Goal: Task Accomplishment & Management: Complete application form

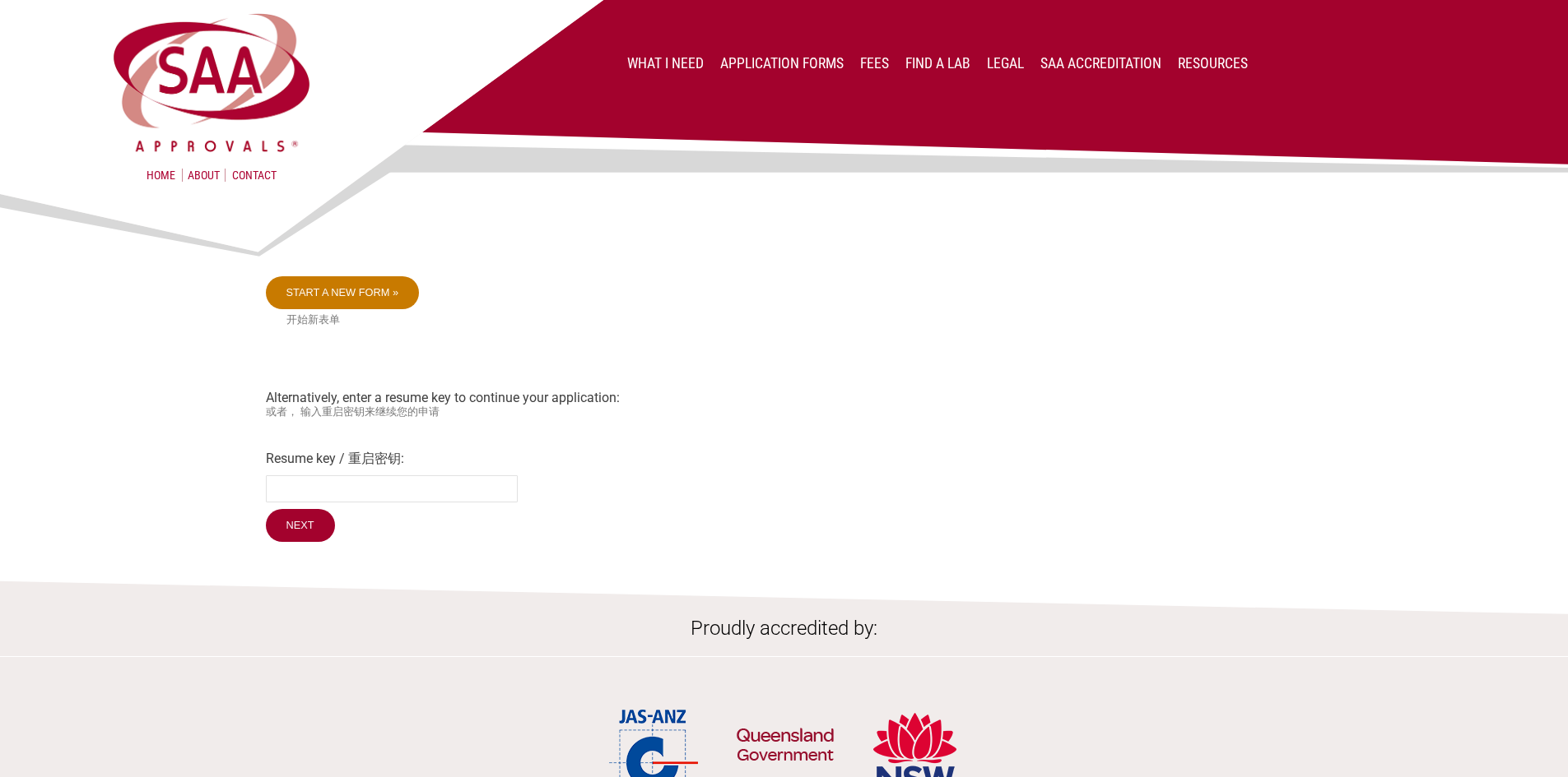
click at [374, 293] on link "Start a new form »" at bounding box center [343, 293] width 154 height 33
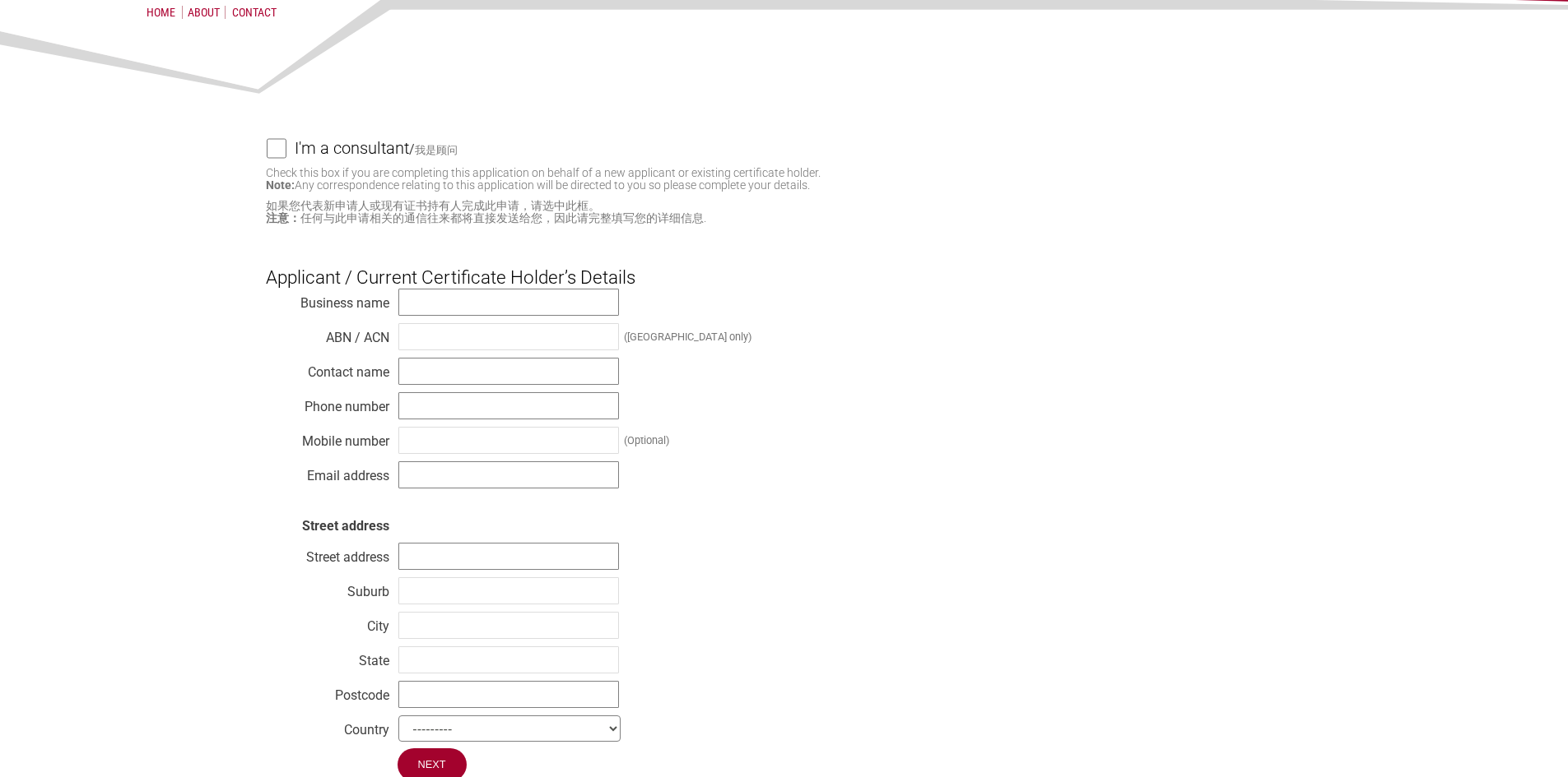
scroll to position [165, 0]
click at [570, 303] on input "text" at bounding box center [509, 300] width 221 height 27
type input "Evolt Pty Ltd"
click at [491, 342] on input "text" at bounding box center [509, 335] width 221 height 27
click at [430, 340] on input "text" at bounding box center [509, 335] width 221 height 27
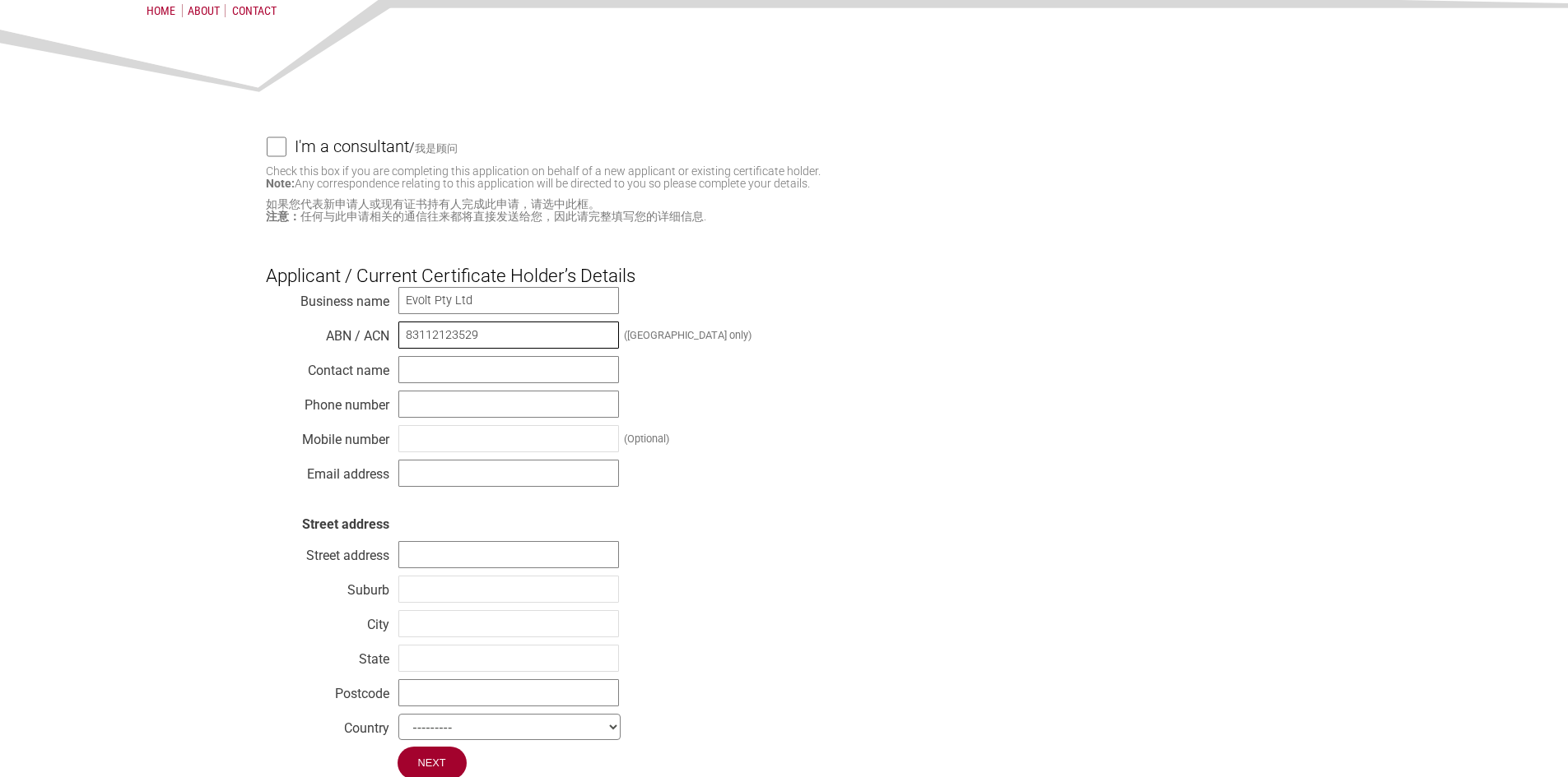
type input "83112123529"
click at [447, 371] on input "text" at bounding box center [509, 370] width 221 height 27
click at [456, 373] on input "Cara" at bounding box center [509, 370] width 221 height 27
type input "[PERSON_NAME]"
click at [416, 411] on input "text" at bounding box center [509, 404] width 221 height 27
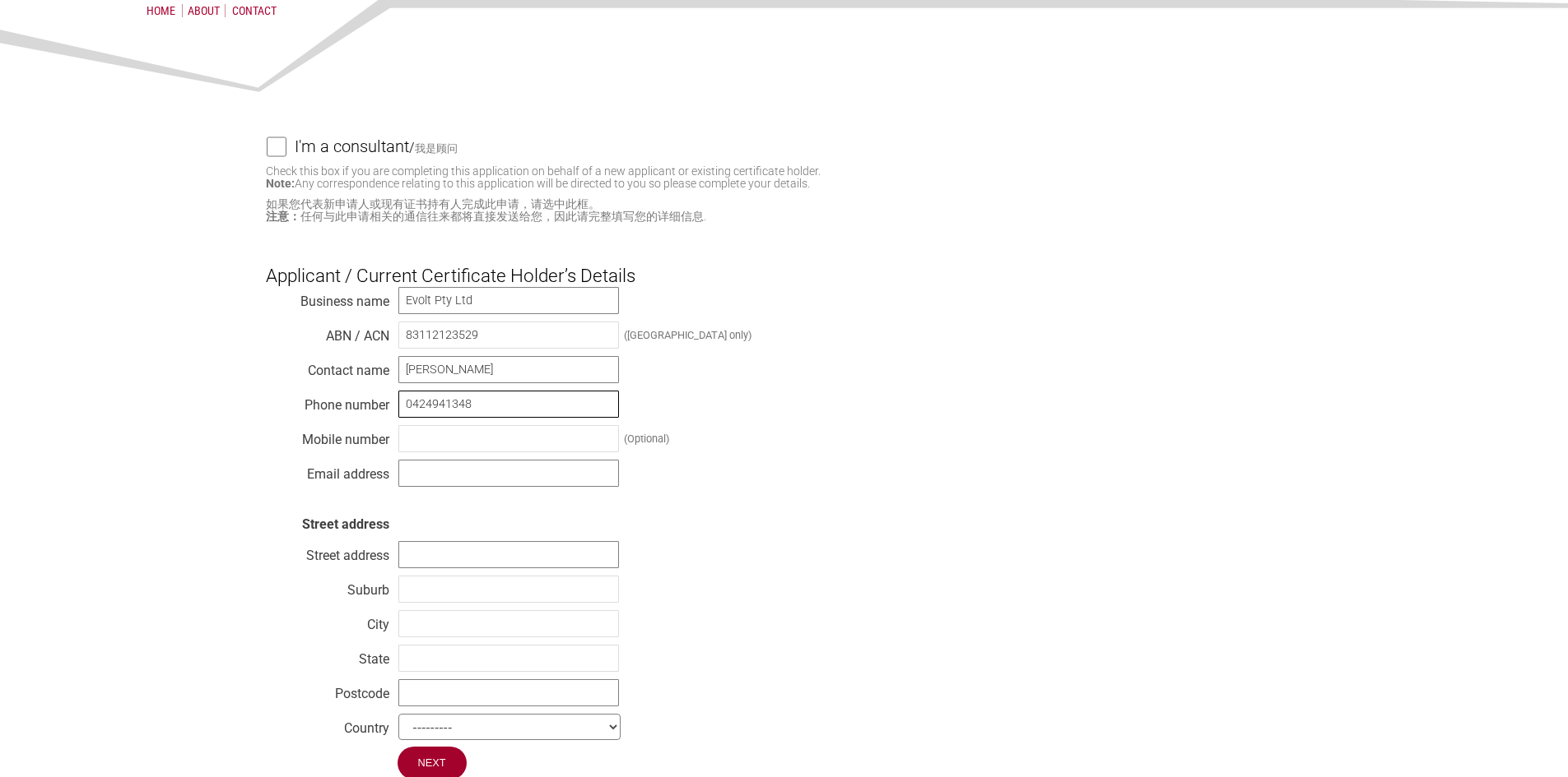
type input "0424941348"
drag, startPoint x: 467, startPoint y: 448, endPoint x: 463, endPoint y: 481, distance: 33.2
click at [467, 448] on input "text" at bounding box center [509, 439] width 221 height 27
click at [463, 481] on input "text" at bounding box center [509, 474] width 221 height 27
type input "[EMAIL_ADDRESS][DOMAIN_NAME]"
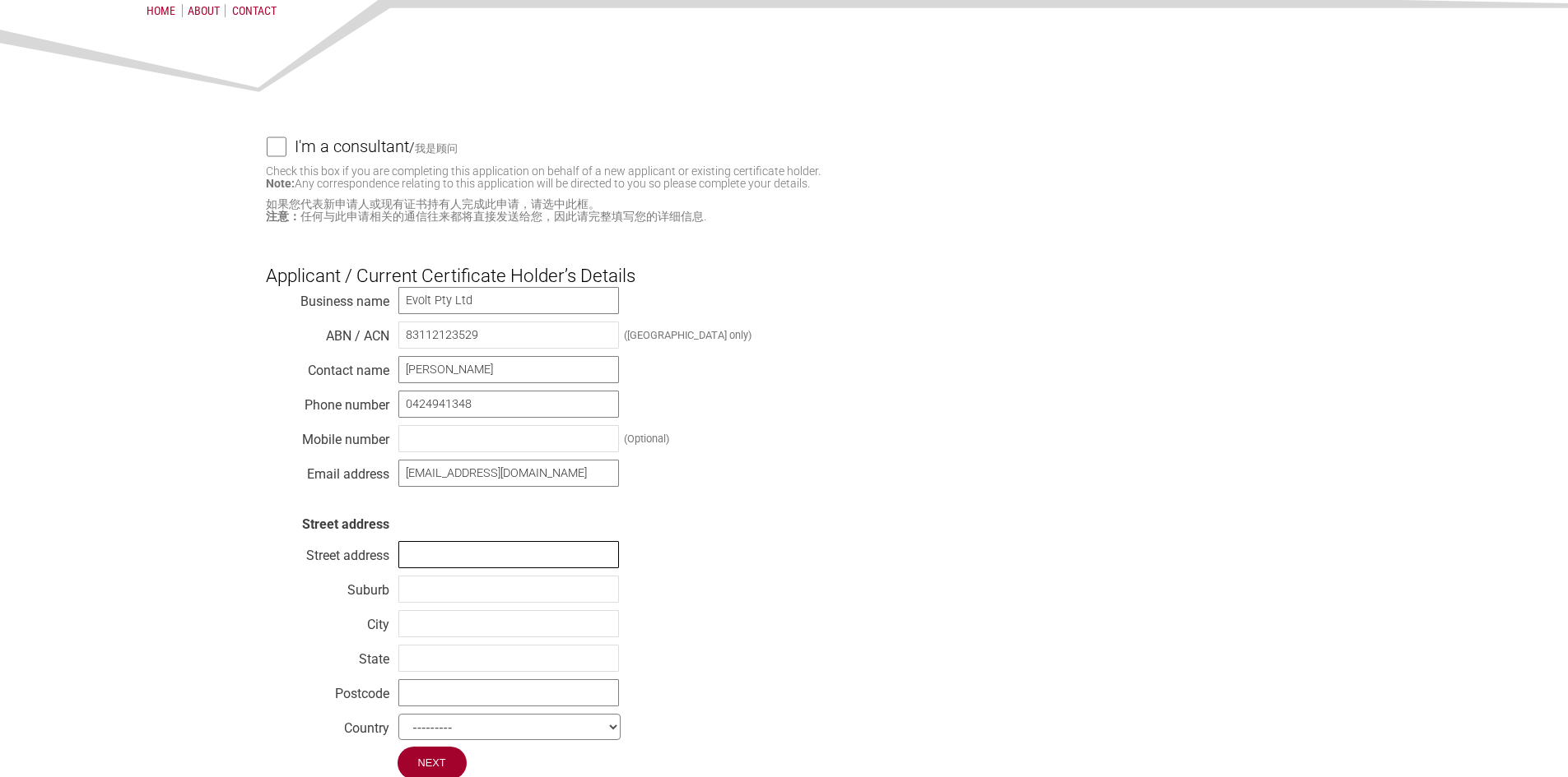
click at [520, 568] on input "text" at bounding box center [509, 555] width 221 height 27
click at [405, 559] on input "[GEOGRAPHIC_DATA]" at bounding box center [509, 555] width 221 height 27
type input "[STREET_ADDRESS]"
click at [433, 594] on input "text" at bounding box center [509, 589] width 221 height 27
type input "[GEOGRAPHIC_DATA]"
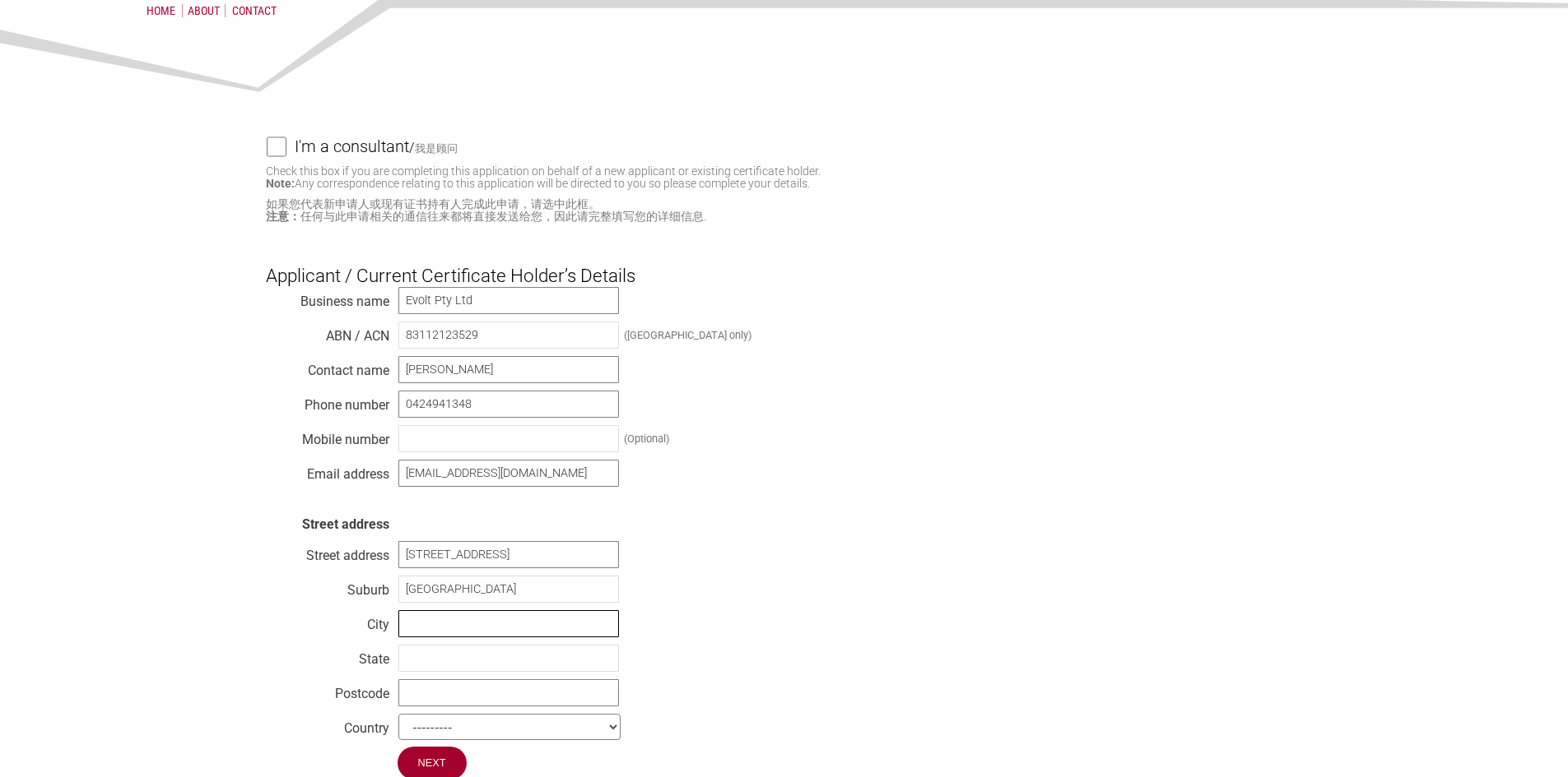
click at [438, 629] on input "text" at bounding box center [509, 624] width 221 height 27
click at [420, 662] on input "text" at bounding box center [509, 659] width 221 height 27
click at [442, 663] on input "NSw" at bounding box center [509, 659] width 221 height 27
type input "[GEOGRAPHIC_DATA]"
click at [444, 694] on input "text" at bounding box center [509, 693] width 221 height 27
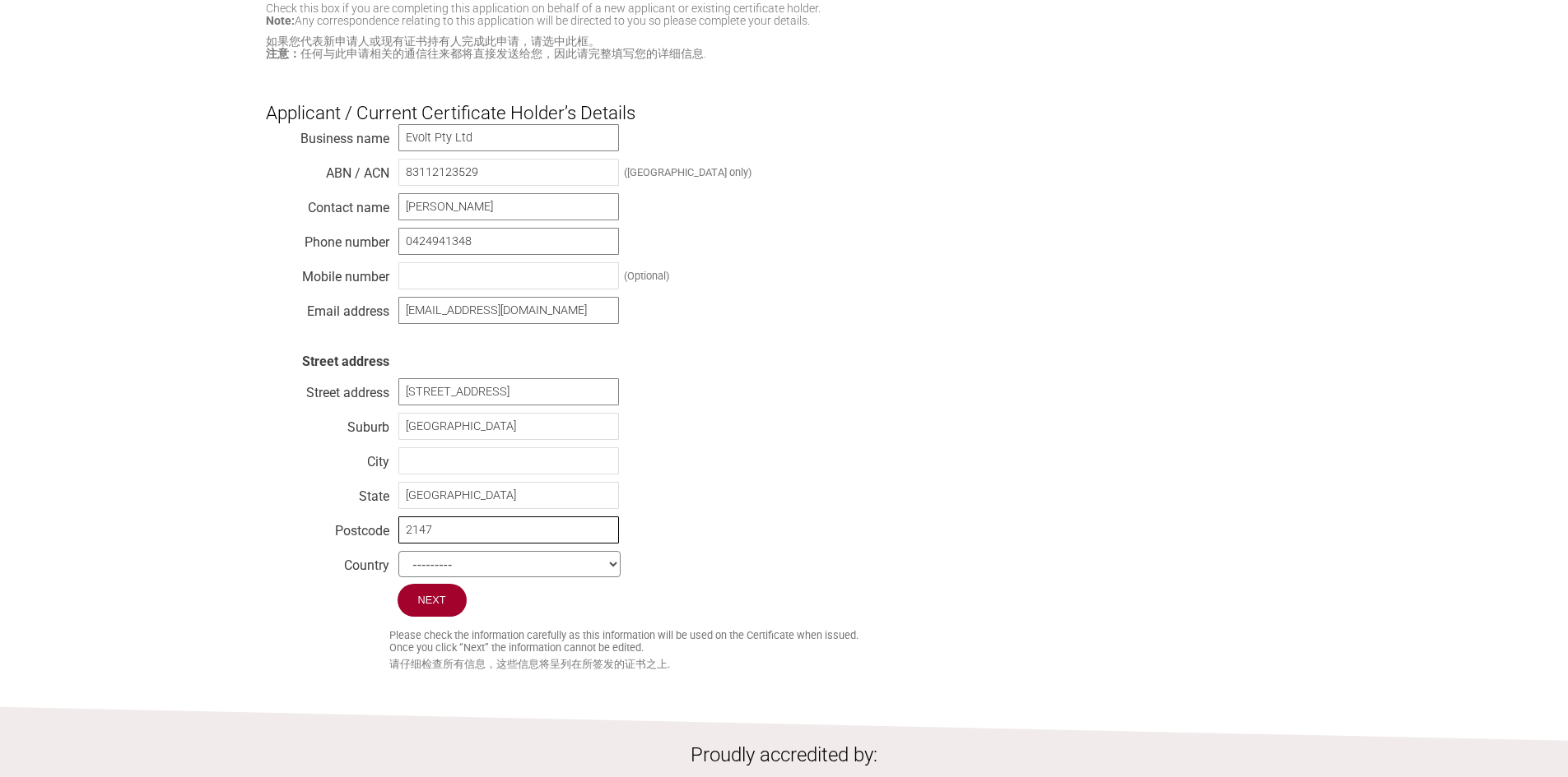
scroll to position [329, 0]
type input "2147"
click at [511, 576] on select "--------- [GEOGRAPHIC_DATA] [GEOGRAPHIC_DATA] [GEOGRAPHIC_DATA] [US_STATE] [GEO…" at bounding box center [510, 562] width 222 height 26
select select "[GEOGRAPHIC_DATA]"
click at [399, 559] on select "--------- [GEOGRAPHIC_DATA] [GEOGRAPHIC_DATA] [GEOGRAPHIC_DATA] [US_STATE] [GEO…" at bounding box center [510, 562] width 222 height 26
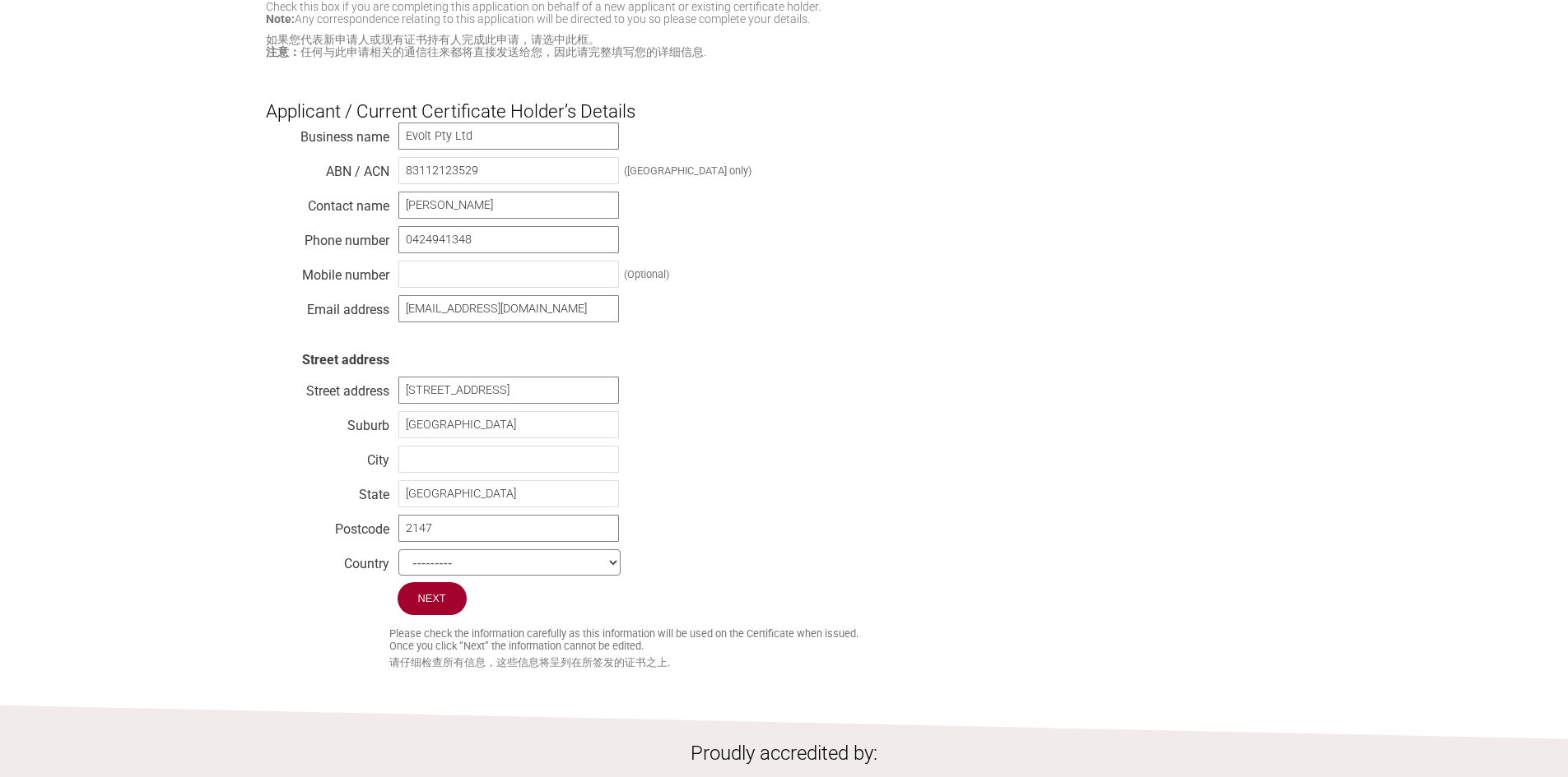
scroll to position [246, 0]
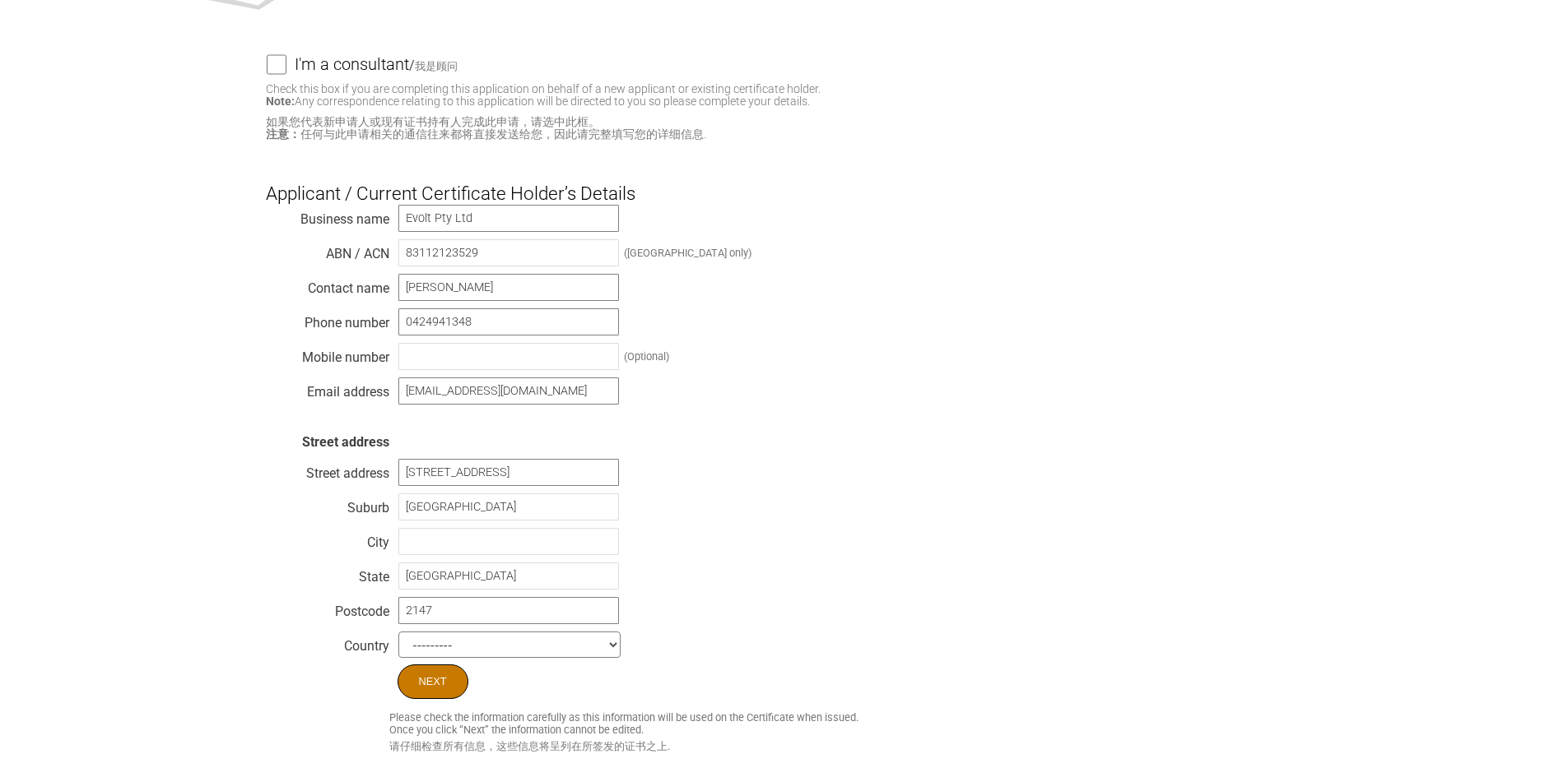
click at [441, 690] on input "Next" at bounding box center [432, 682] width 70 height 35
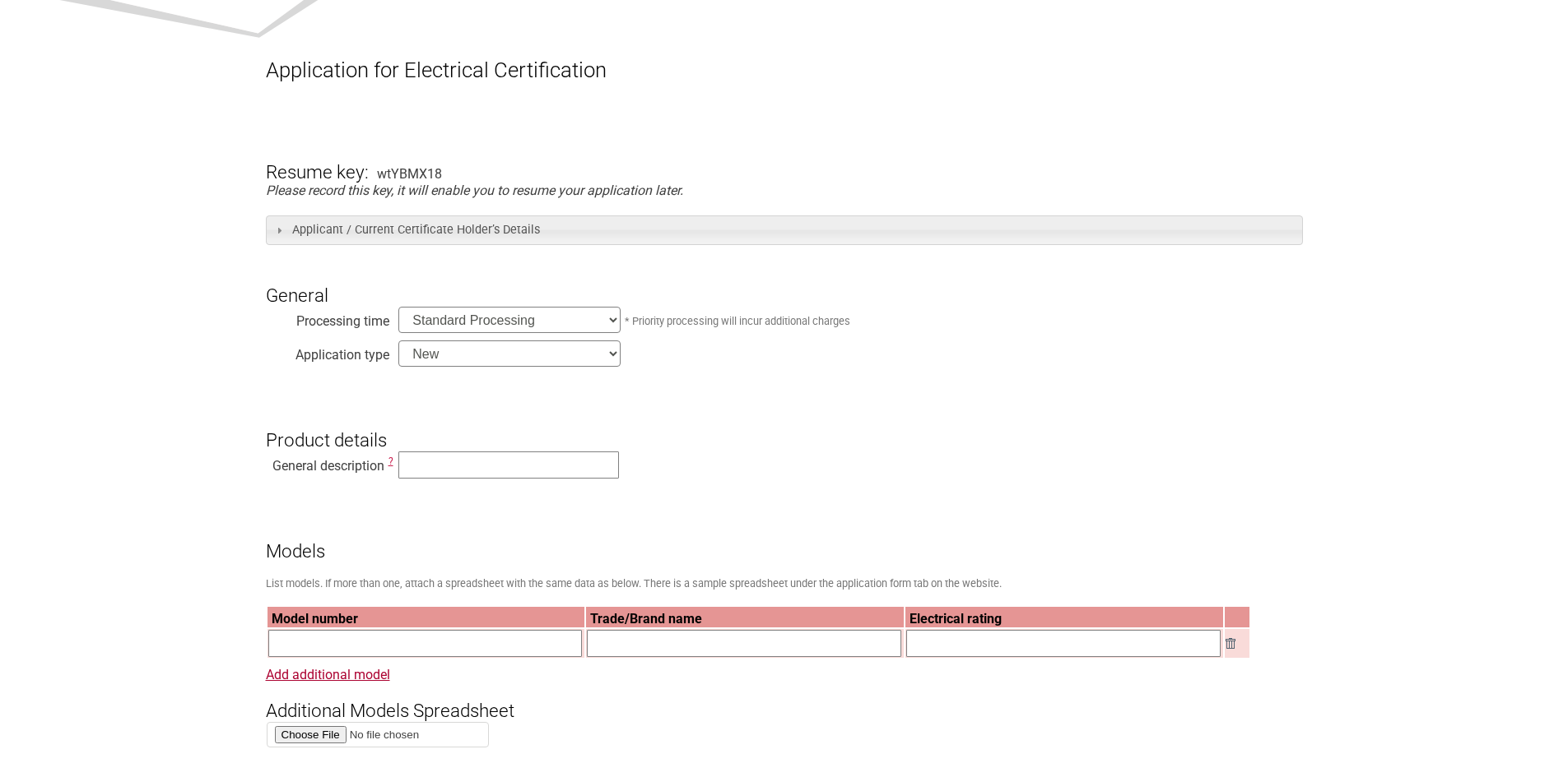
scroll to position [246, 0]
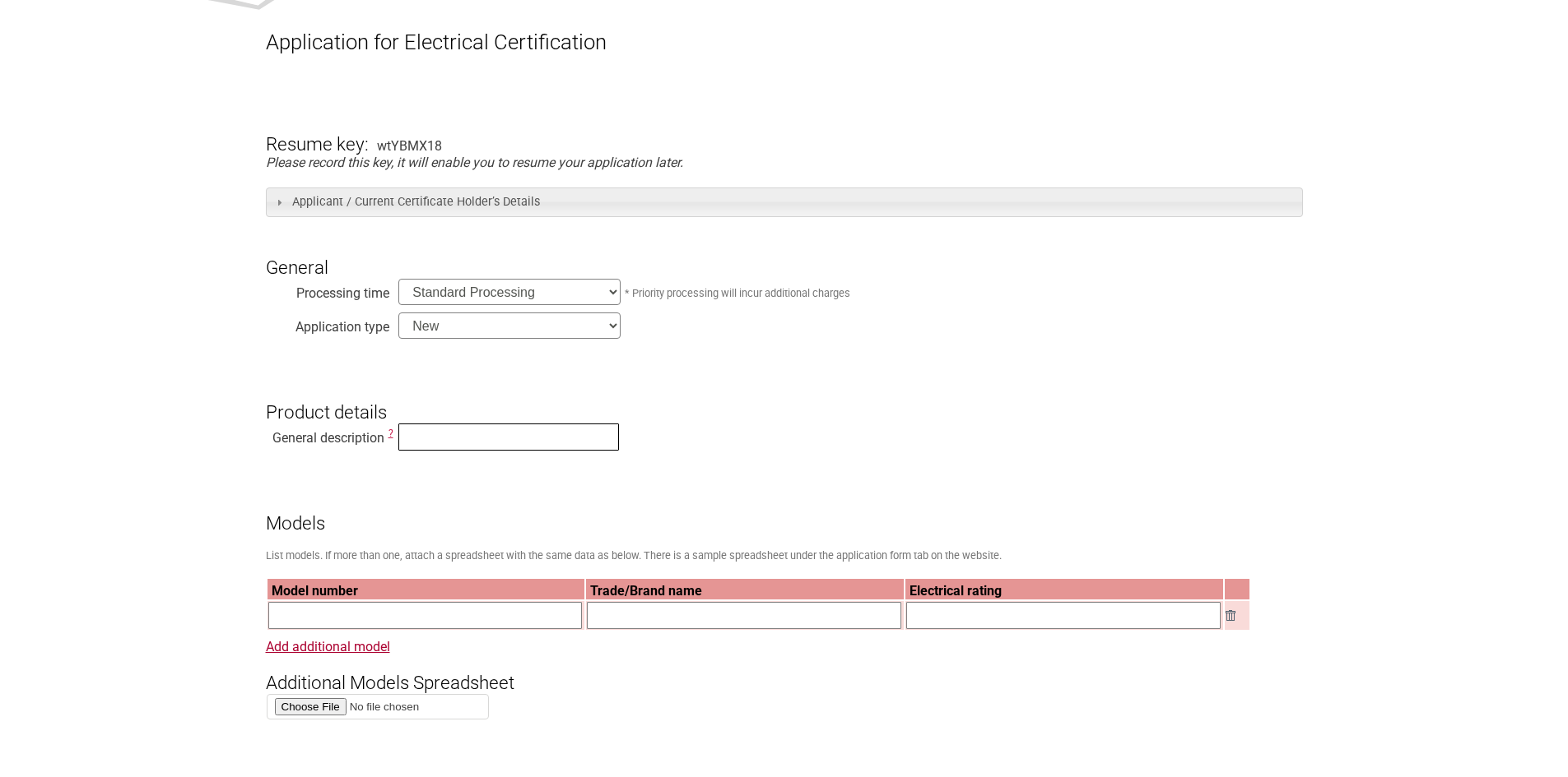
click at [442, 443] on input "text" at bounding box center [509, 437] width 221 height 27
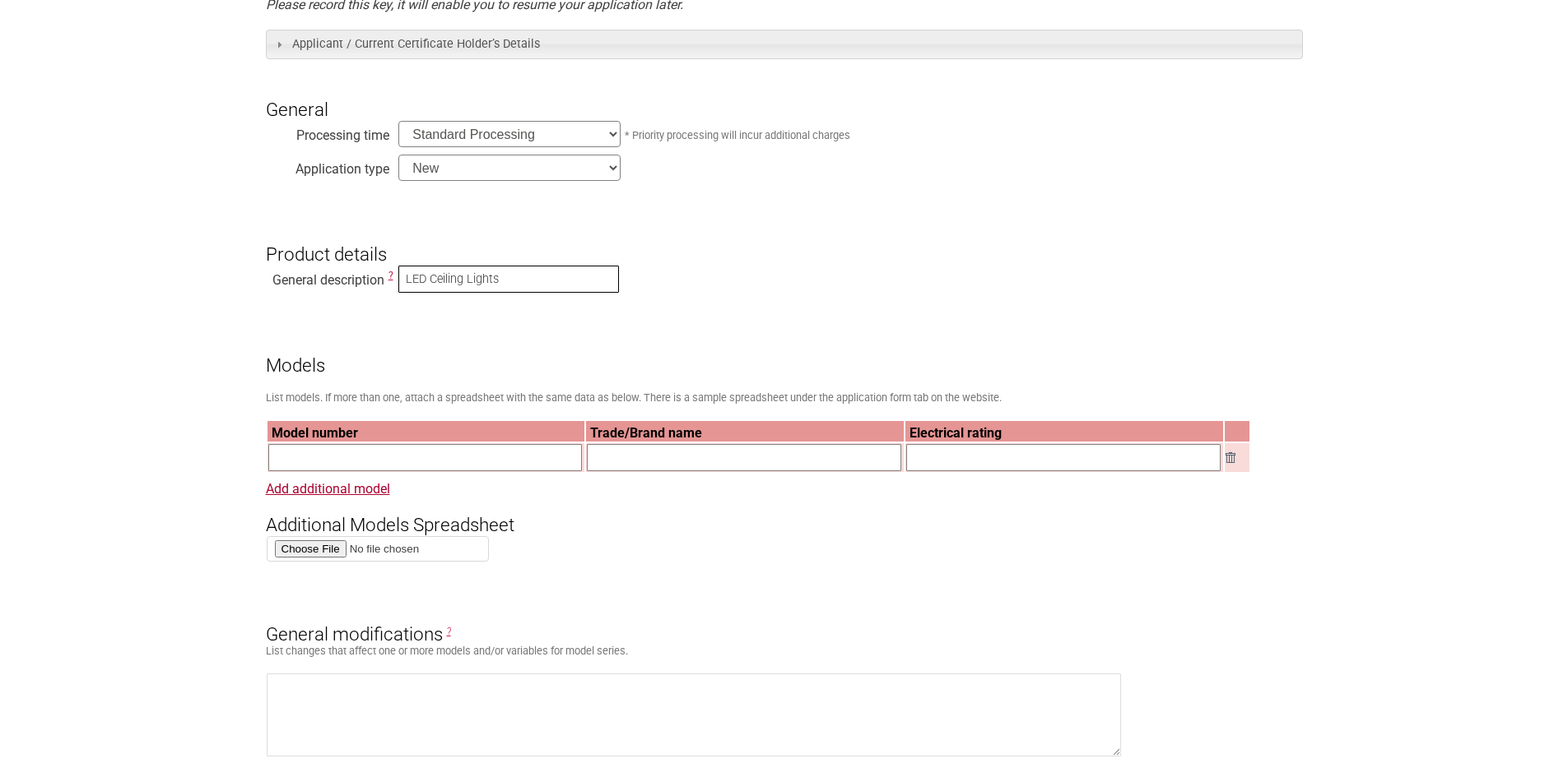
scroll to position [411, 0]
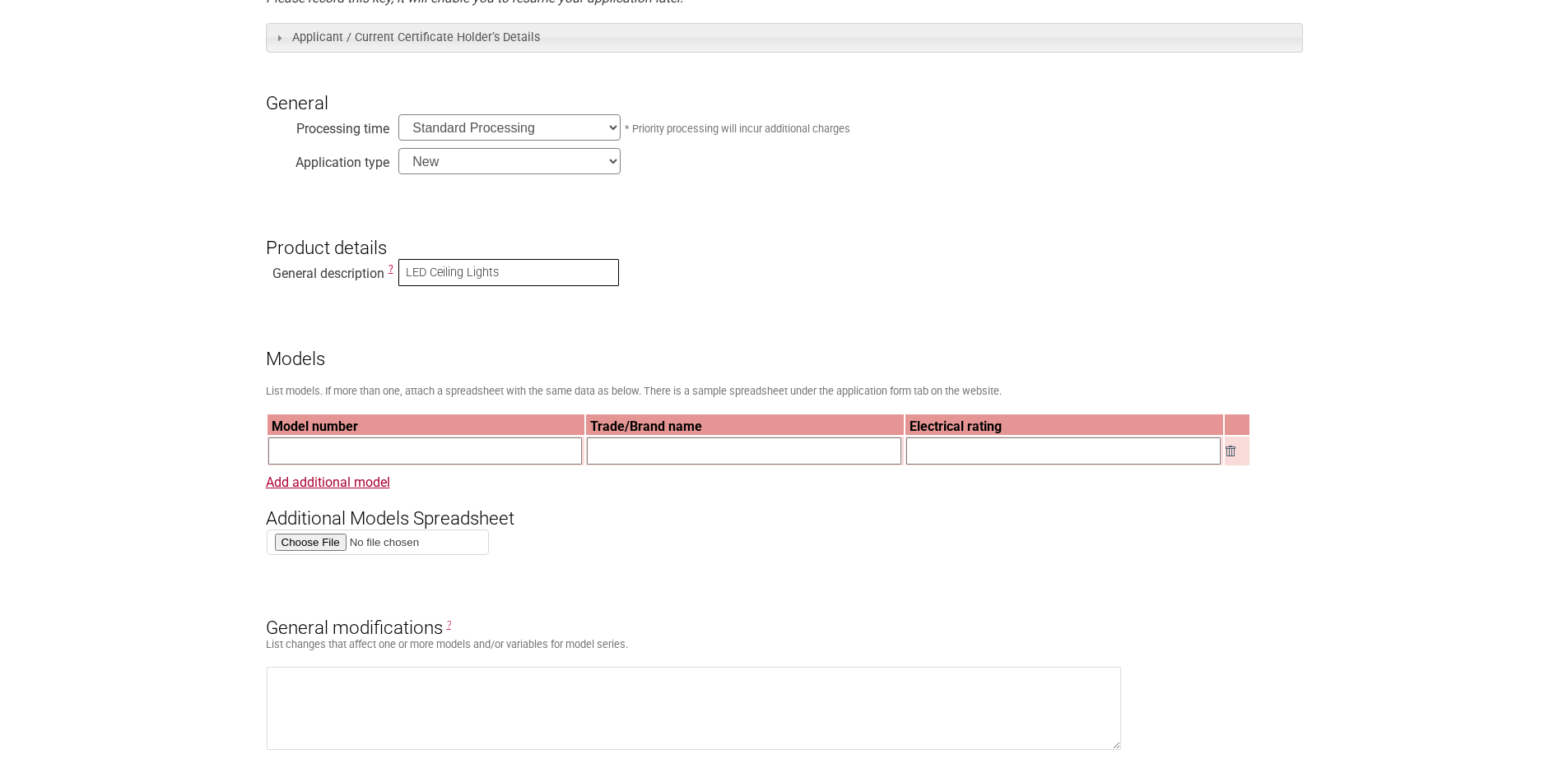
type input "LED Ceiling Lights"
click at [378, 460] on input "text" at bounding box center [426, 452] width 314 height 27
click at [314, 548] on input "file" at bounding box center [378, 542] width 222 height 25
type input "C:\fakepath\Model list Rev00.xlsx"
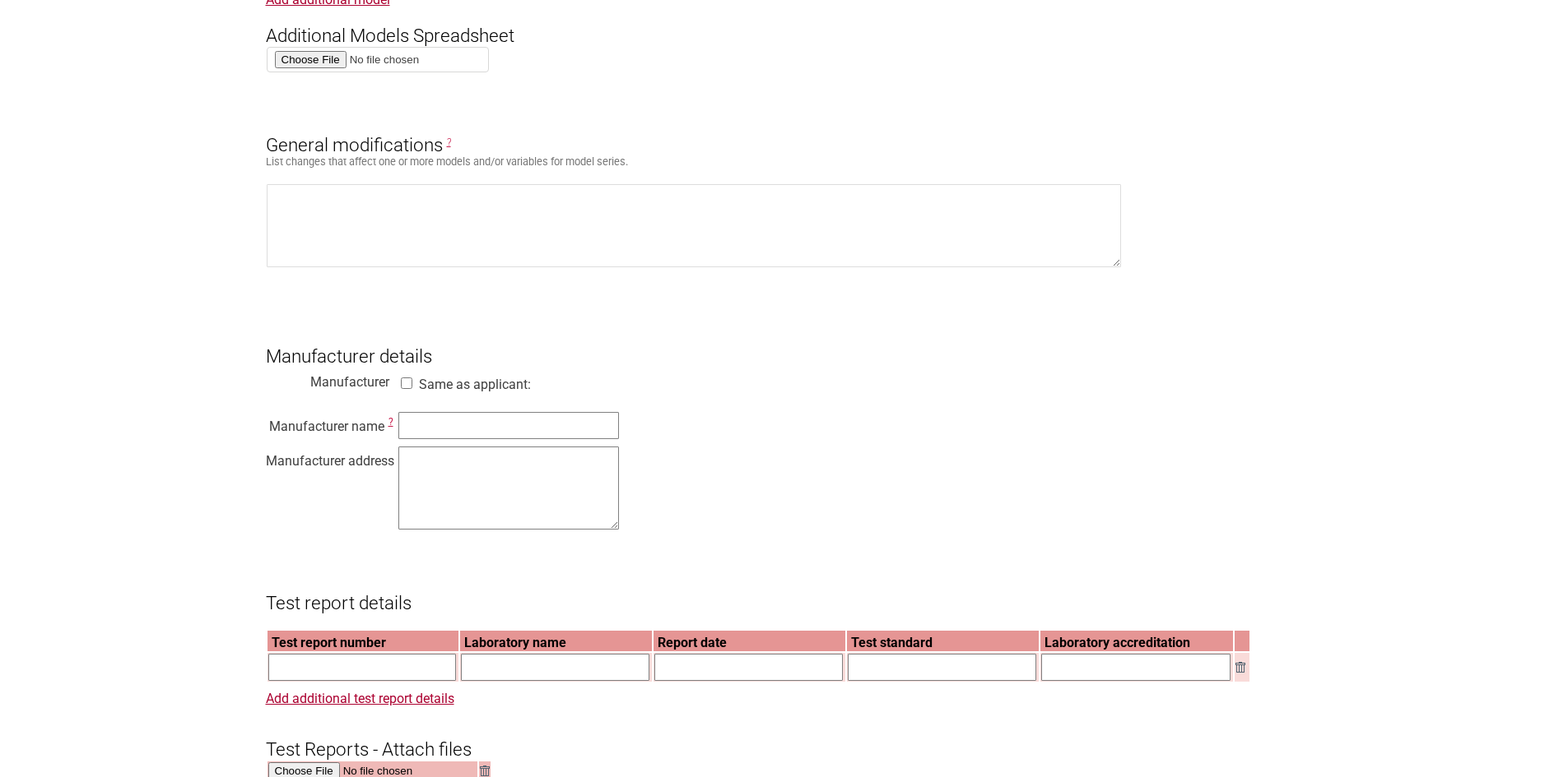
scroll to position [905, 0]
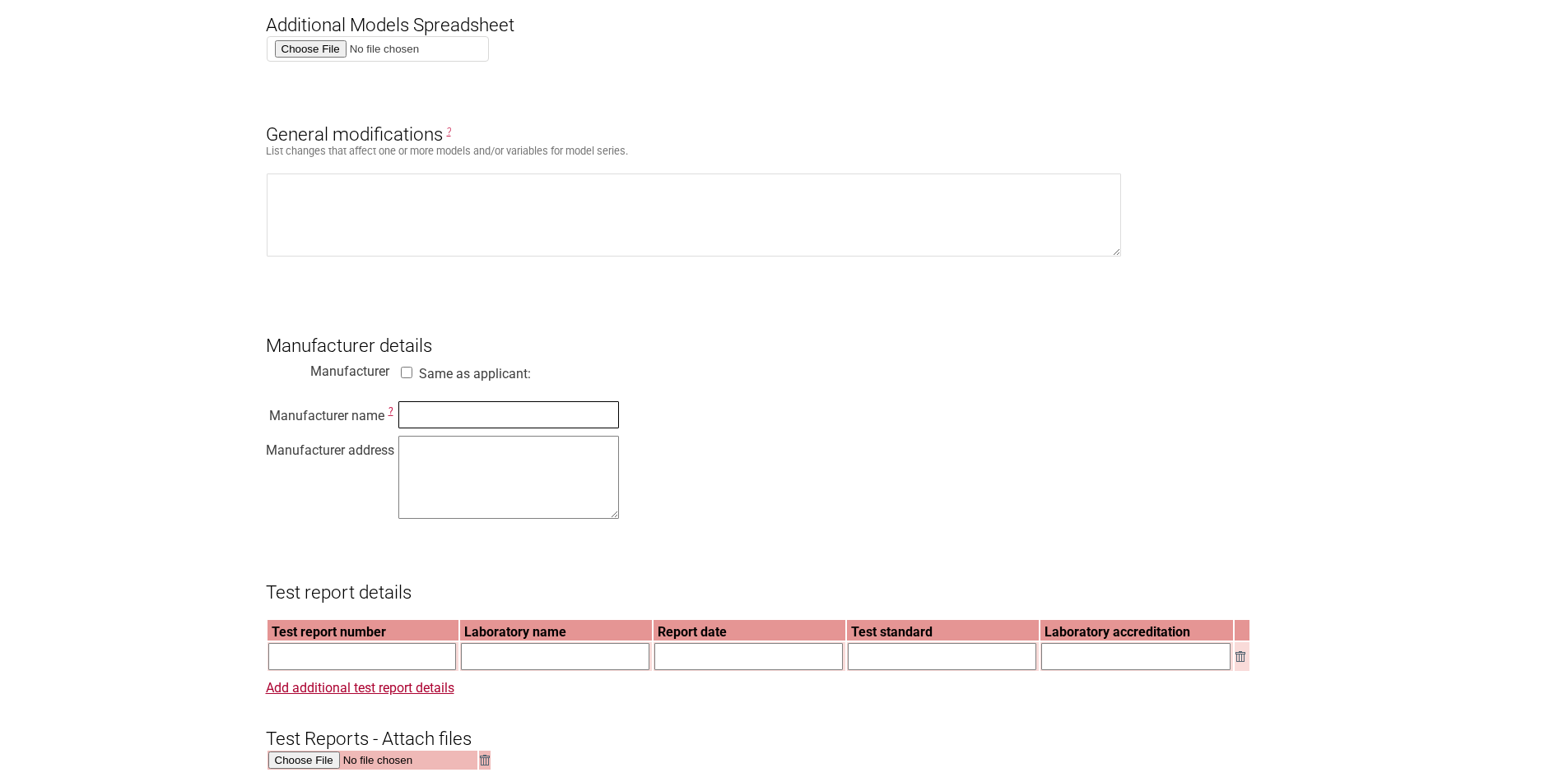
click at [414, 427] on input "text" at bounding box center [509, 415] width 221 height 27
click at [445, 426] on input "Up" at bounding box center [509, 415] width 221 height 27
click at [523, 425] on input "Up-Shine Lighting Co., limited." at bounding box center [509, 415] width 221 height 27
type input "Up-Shine Lighting Co., Limited."
click at [422, 466] on textarea at bounding box center [509, 478] width 221 height 83
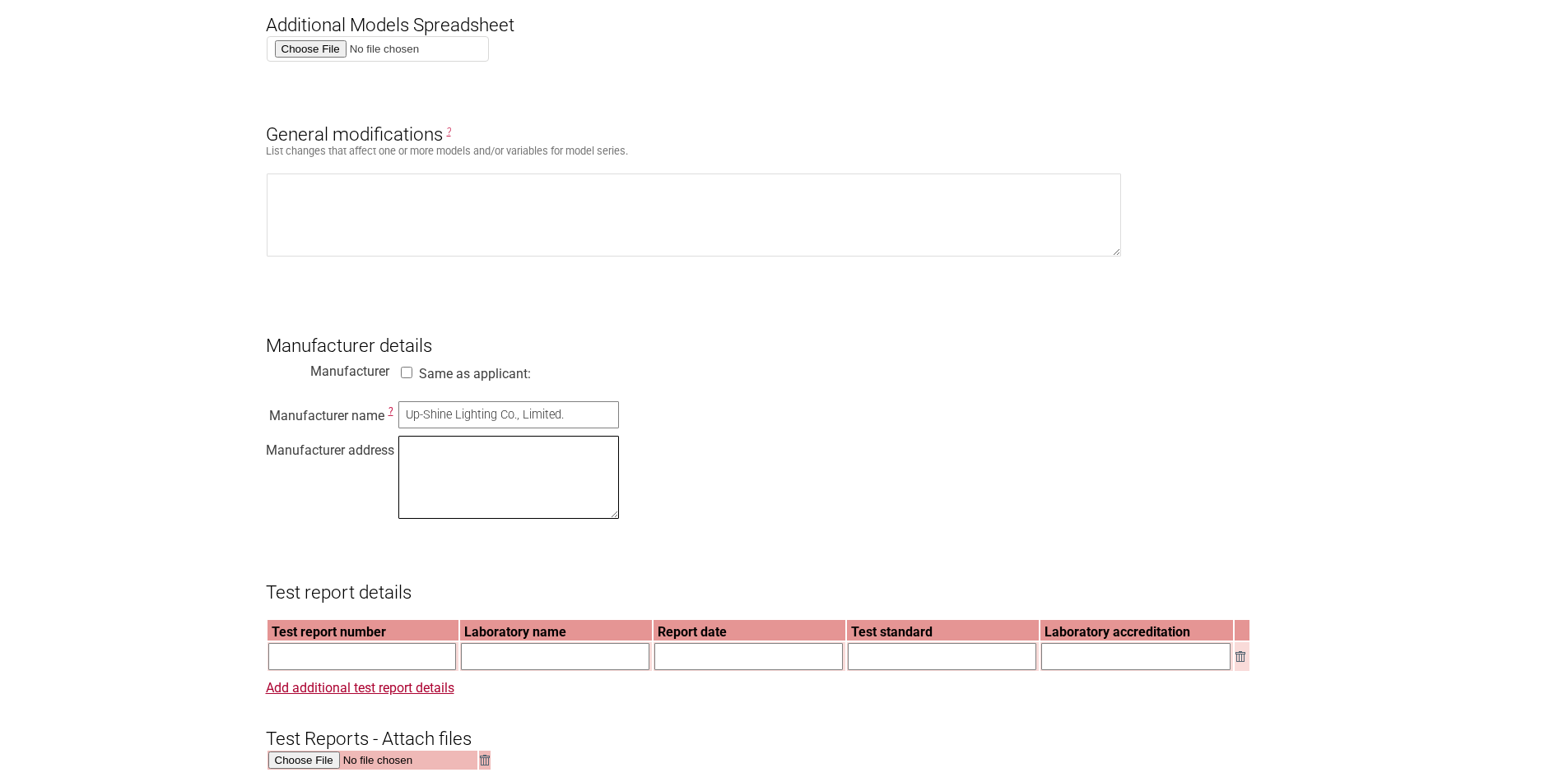
type textarea "N"
click at [517, 460] on textarea "2nd Building, Dingfend High-Tech Zone, Fuyuan 1st" at bounding box center [509, 478] width 221 height 83
click at [483, 478] on textarea "2nd Building, Dingfeng High-Tech Zone, Fuyuan 1st" at bounding box center [509, 478] width 221 height 83
click at [502, 491] on textarea "2nd Building, Dingfeng High-Tech Zone, Fuyuan 1st Rd, Fuyong Sub-District, Bao'…" at bounding box center [509, 478] width 221 height 83
click at [608, 490] on textarea "2nd Building, Dingfeng High-Tech Zone, Fuyuan 1st Rd, Fuyong Sub-District, Bao'…" at bounding box center [509, 478] width 221 height 83
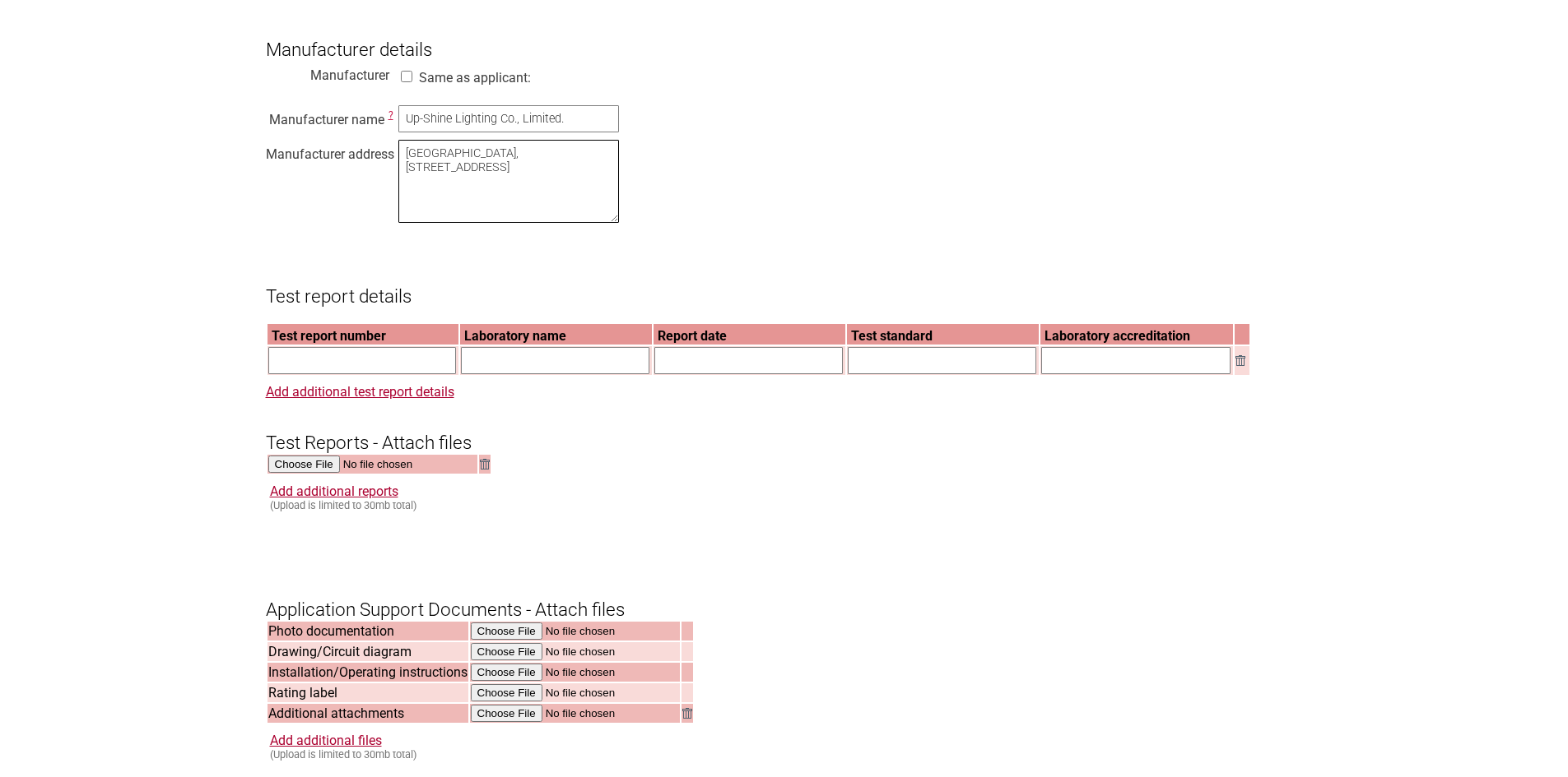
scroll to position [1234, 0]
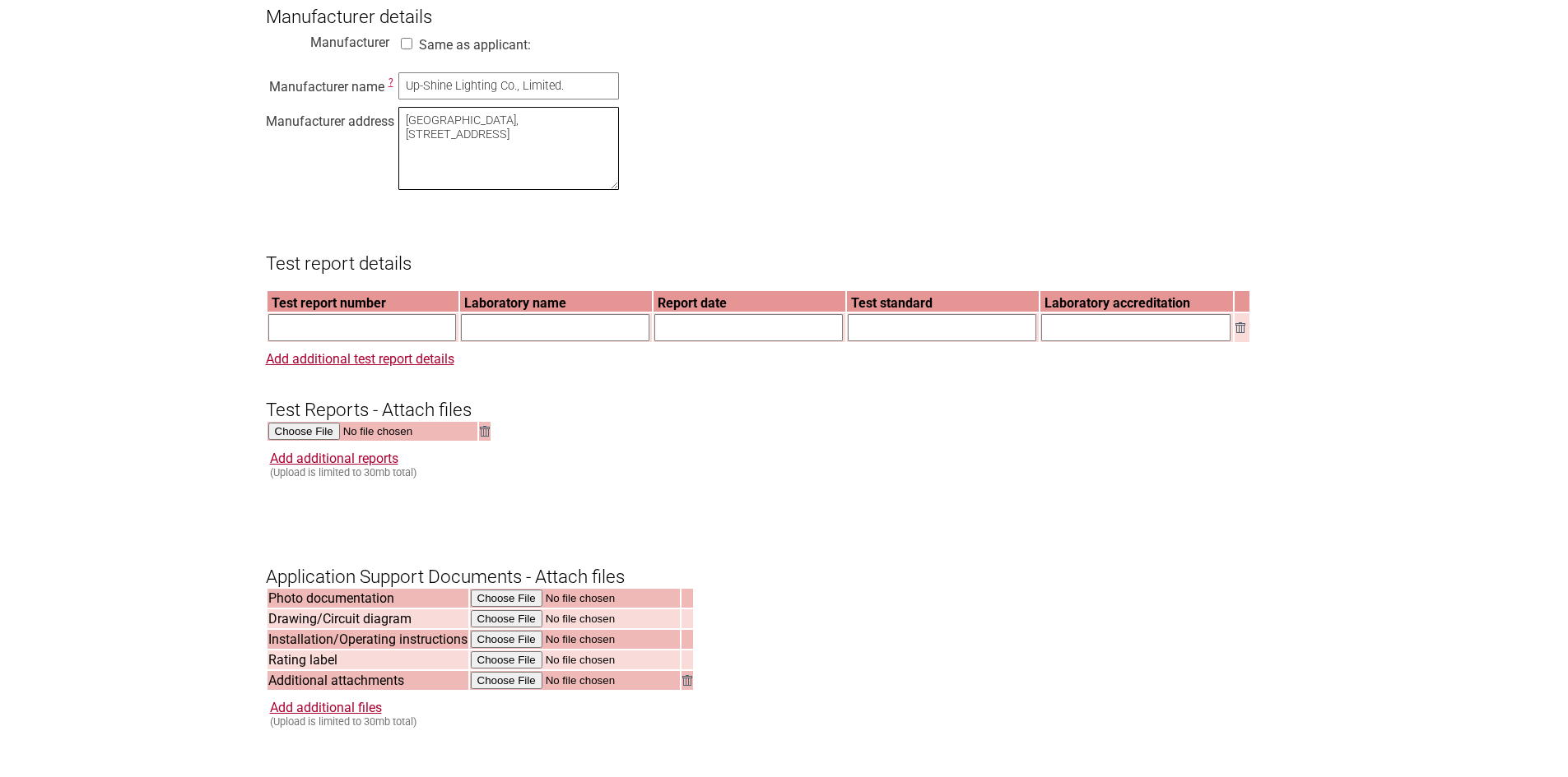
type textarea "2nd Building, Dingfeng High-Tech Zone, Fuyuan 1st Rd, Fuyong Sub-District, Bao'…"
click at [312, 342] on input "text" at bounding box center [363, 327] width 189 height 27
click at [341, 342] on input "text" at bounding box center [363, 327] width 189 height 27
click at [336, 342] on input "text" at bounding box center [363, 327] width 189 height 27
type input "DGS250422024L"
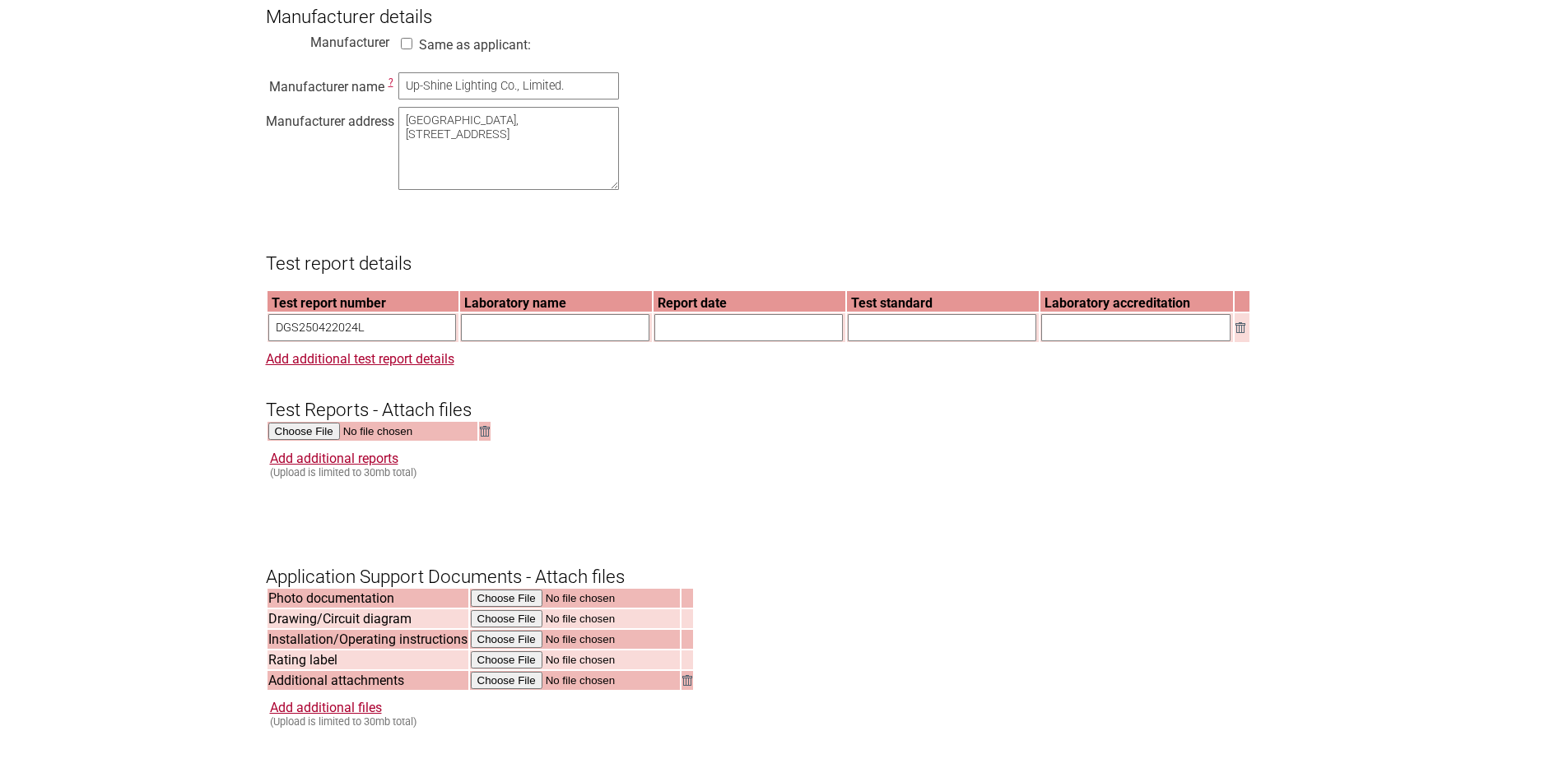
click at [583, 342] on input "text" at bounding box center [555, 327] width 189 height 27
click at [691, 342] on input "text" at bounding box center [748, 327] width 189 height 27
click at [483, 342] on input "Donguan NTEK Testing Service Co., Ltd." at bounding box center [555, 327] width 189 height 27
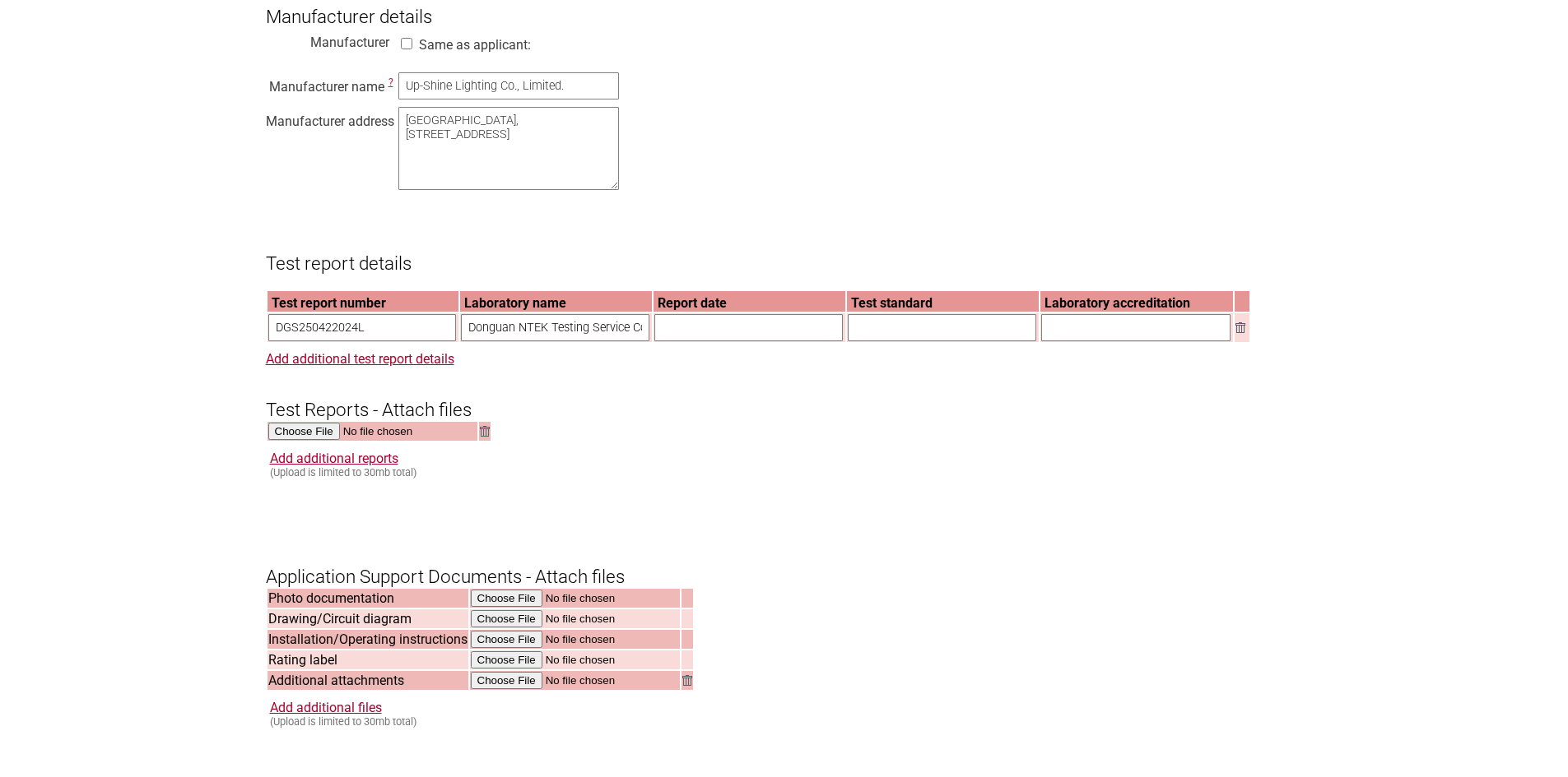
click at [485, 342] on input "Donguan NTEK Testing Service Co., Ltd." at bounding box center [555, 327] width 189 height 27
type input "Dongguan NTEK Testing Service Co., Ltd."
click at [683, 342] on input "text" at bounding box center [748, 327] width 189 height 27
type input "19/6/2025"
click at [935, 342] on input "text" at bounding box center [942, 327] width 189 height 27
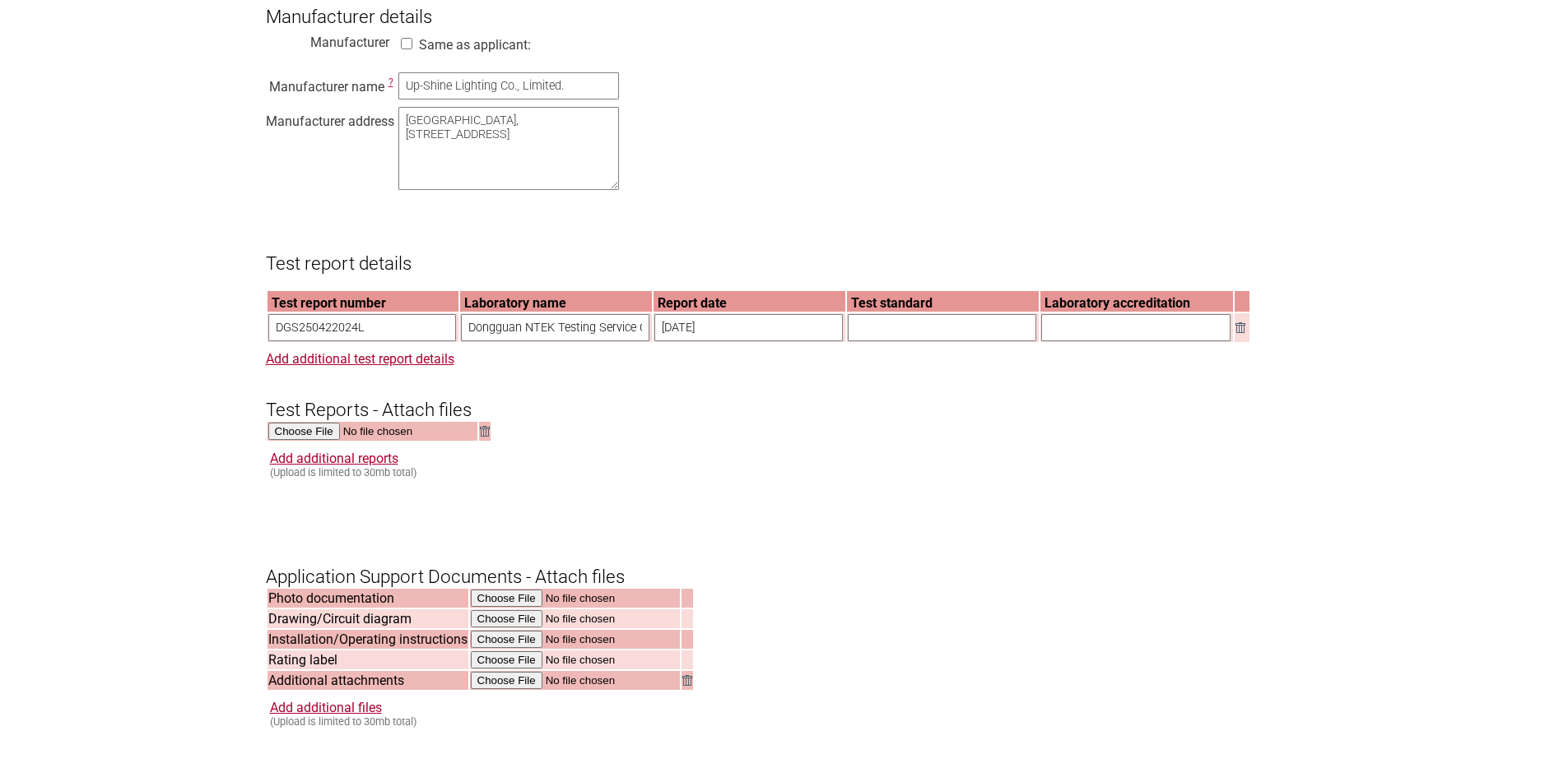
click at [880, 342] on input "text" at bounding box center [942, 327] width 189 height 27
click at [866, 342] on input "text" at bounding box center [942, 327] width 189 height 27
click at [856, 342] on input "text" at bounding box center [942, 327] width 189 height 27
click at [992, 342] on input "AS/NZS 60598.2.1:2014+A1:2016+A2:2019" at bounding box center [942, 327] width 189 height 27
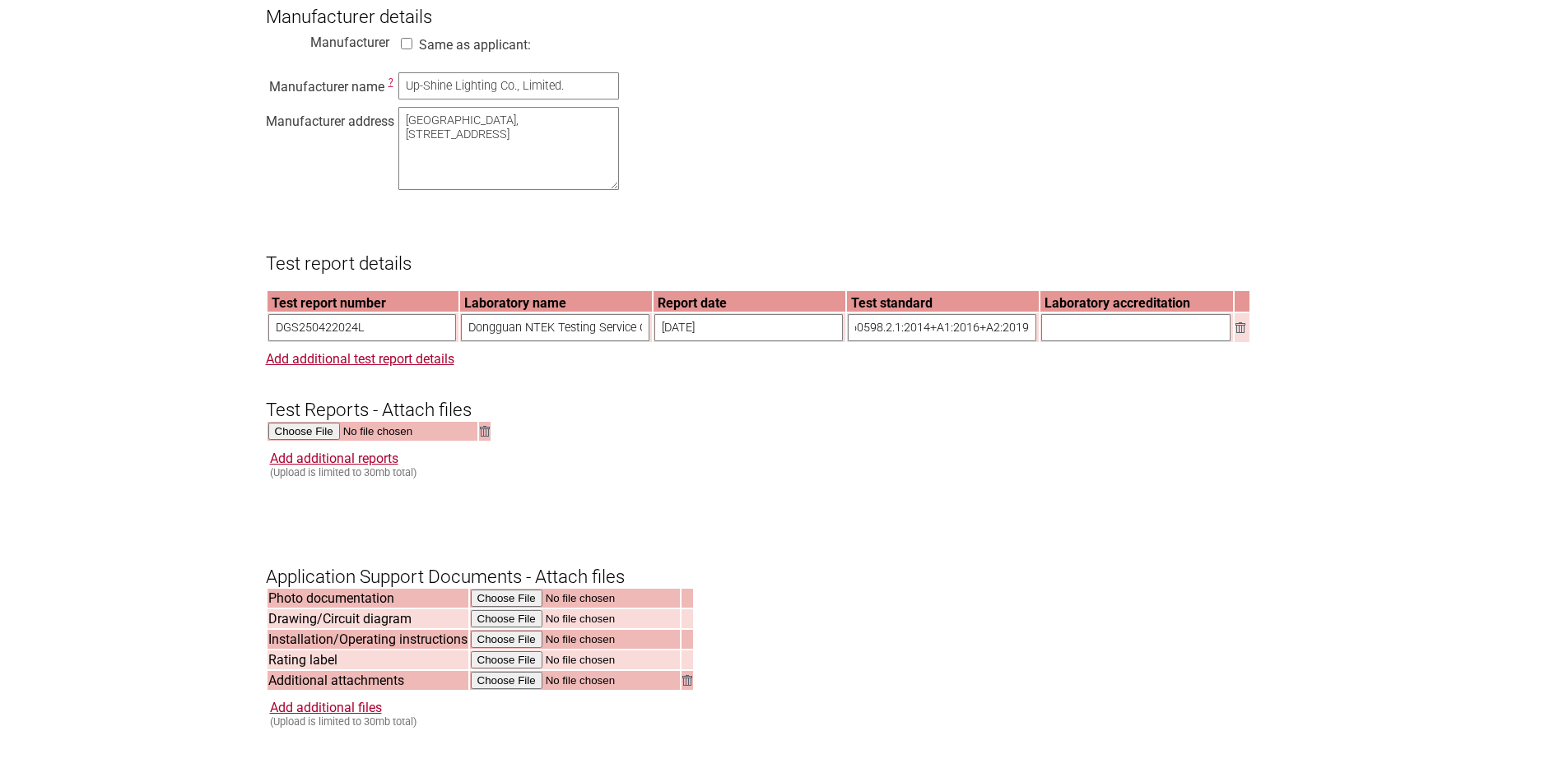
click at [1021, 342] on input "AS/NZS 60598.2.1:2014+A1:2016+A2:2019" at bounding box center [942, 327] width 189 height 27
type input "AS/NZS 60598.2.1:2014+A1:2016+A2:2019, AS/NZS 60598.1:2017+A1:2017+A2:2020"
click at [1097, 342] on input "text" at bounding box center [1136, 327] width 190 height 27
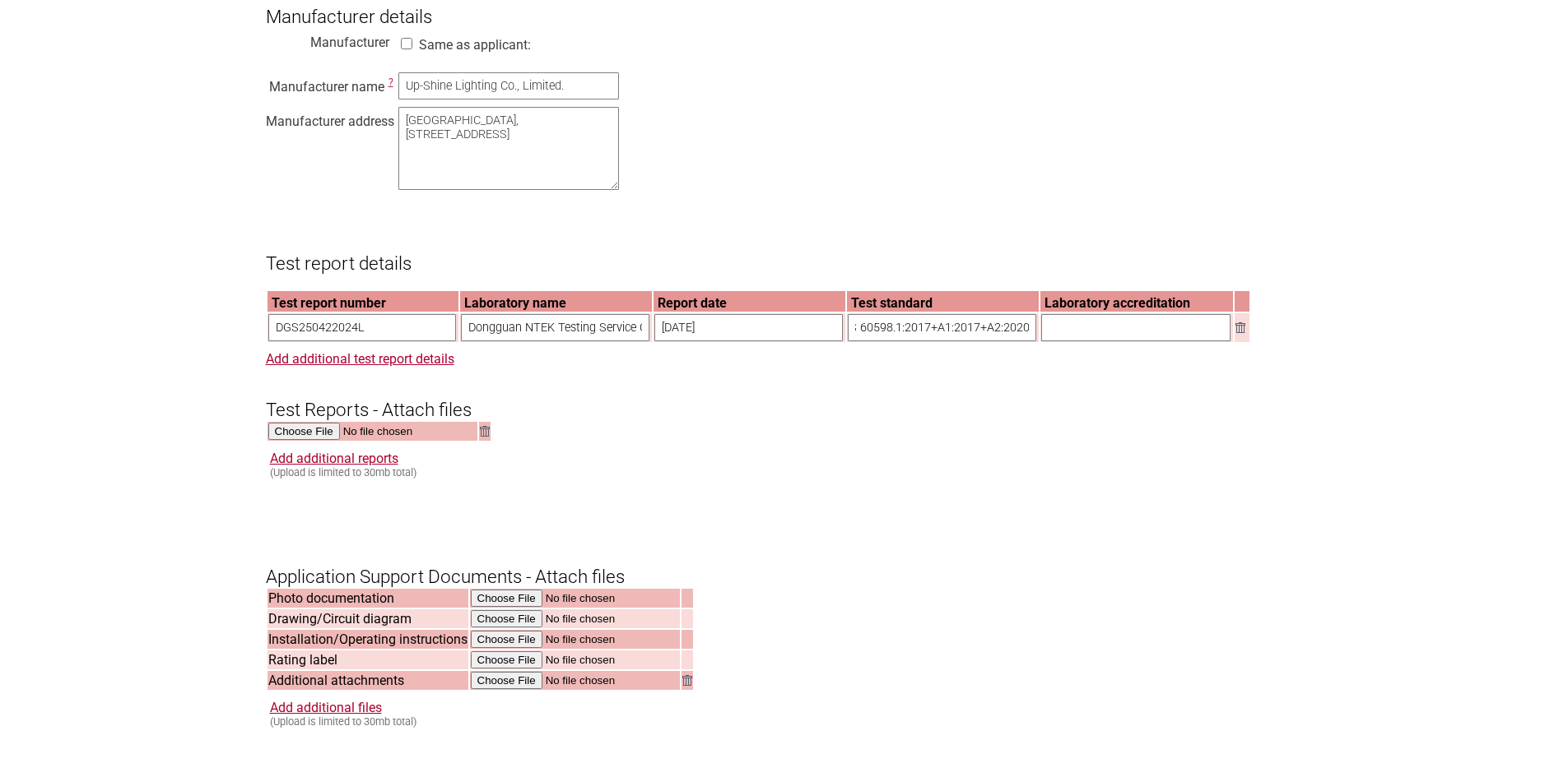
scroll to position [0, 0]
click at [1061, 340] on input "text" at bounding box center [1136, 327] width 190 height 27
type input "CNAS, ilac-MRA"
type input "C:\fakepath\Factory SAA Report For AL226 DGS250422024L.pdf"
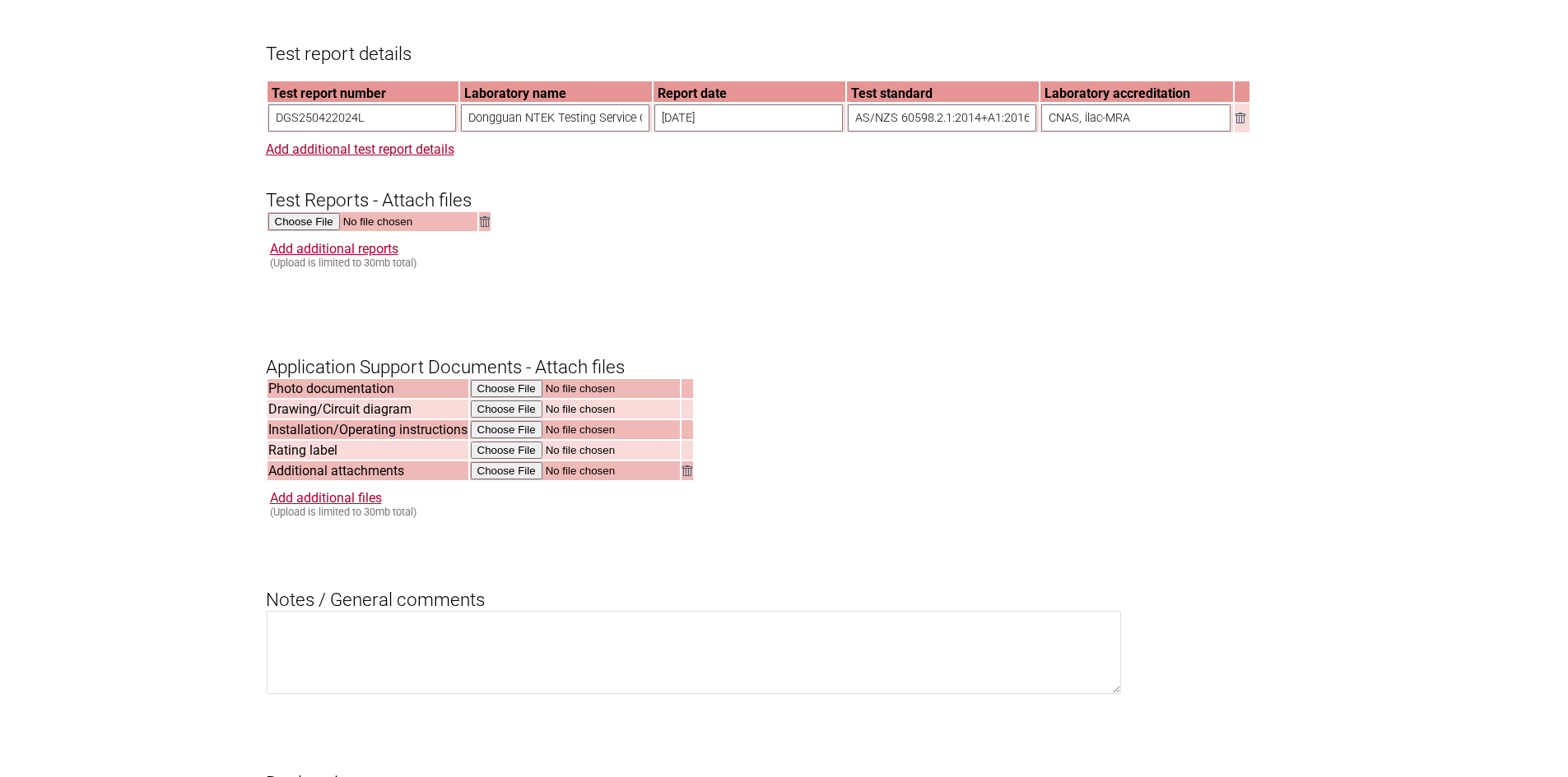
scroll to position [1481, 0]
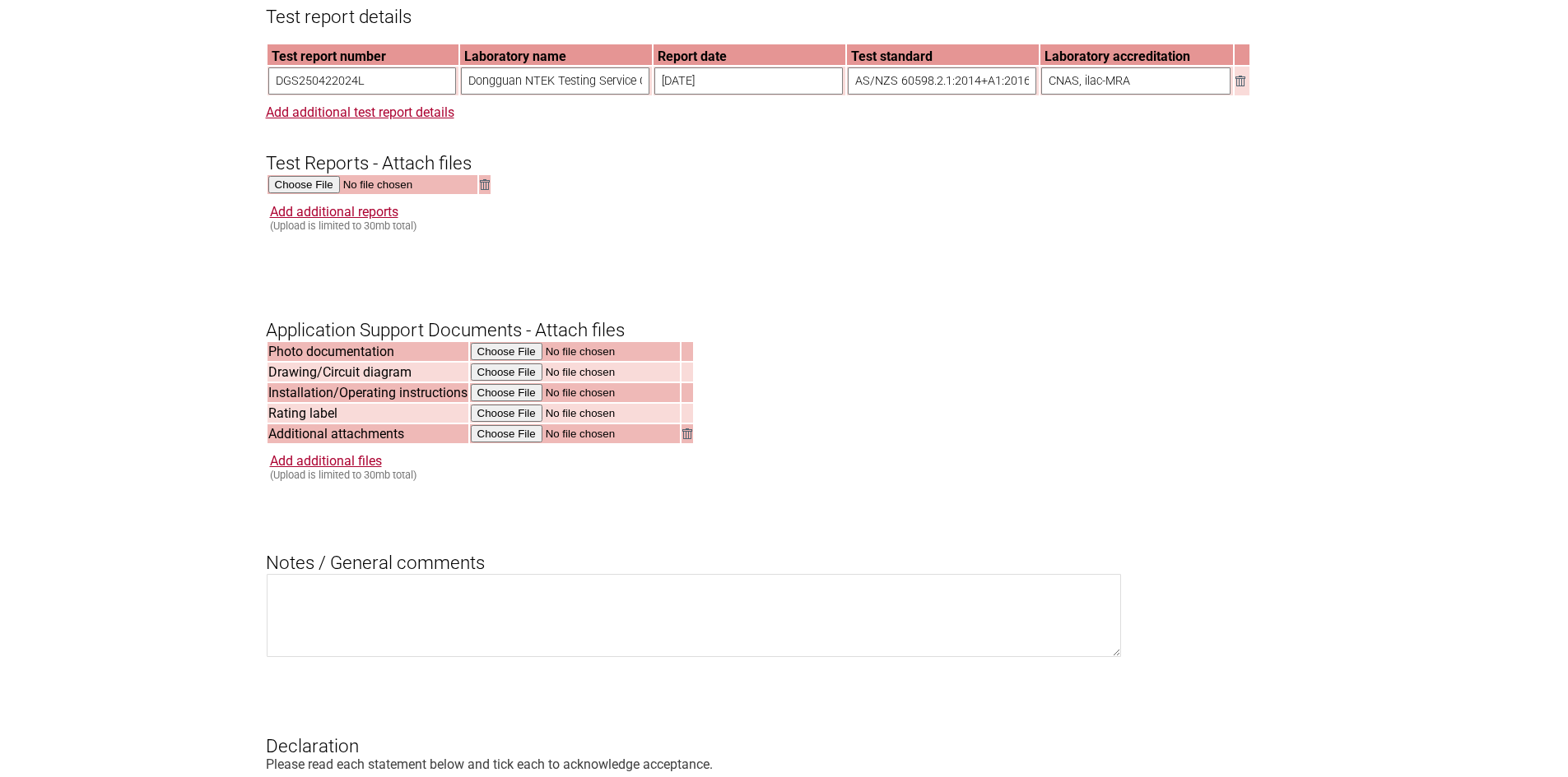
type input "C:\fakepath\AT3013-SLIM-S_Product-label_COMPLIANCE.pdf"
type input "C:\fakepath\Authority to obtain certification AT3013 slim Series II signed.pdf"
click at [343, 220] on link "Add additional files" at bounding box center [333, 212] width 128 height 15
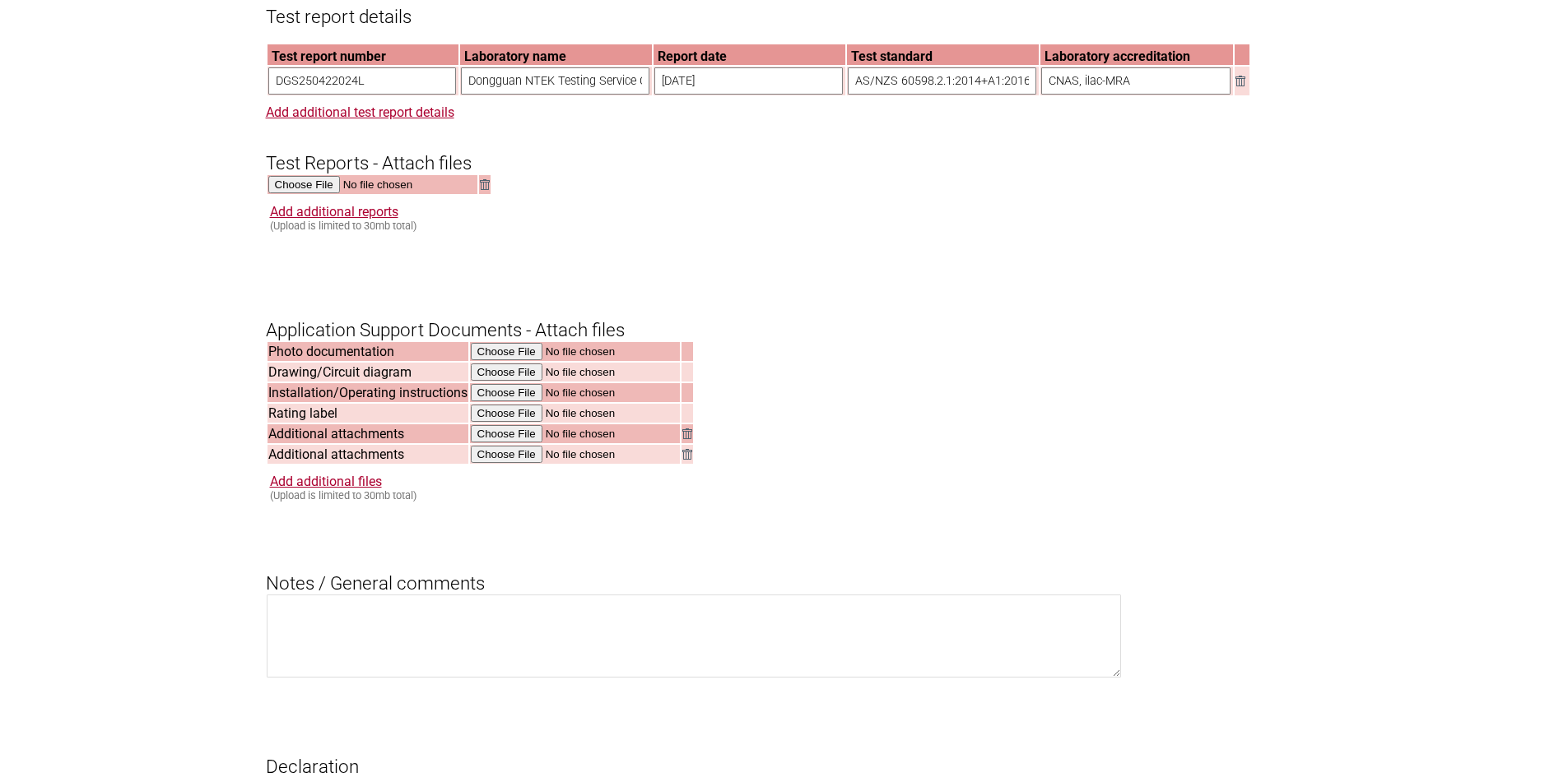
type input "C:\fakepath\Evolt Pty Ltd Declaration AT3013 Slim Series II.pdf"
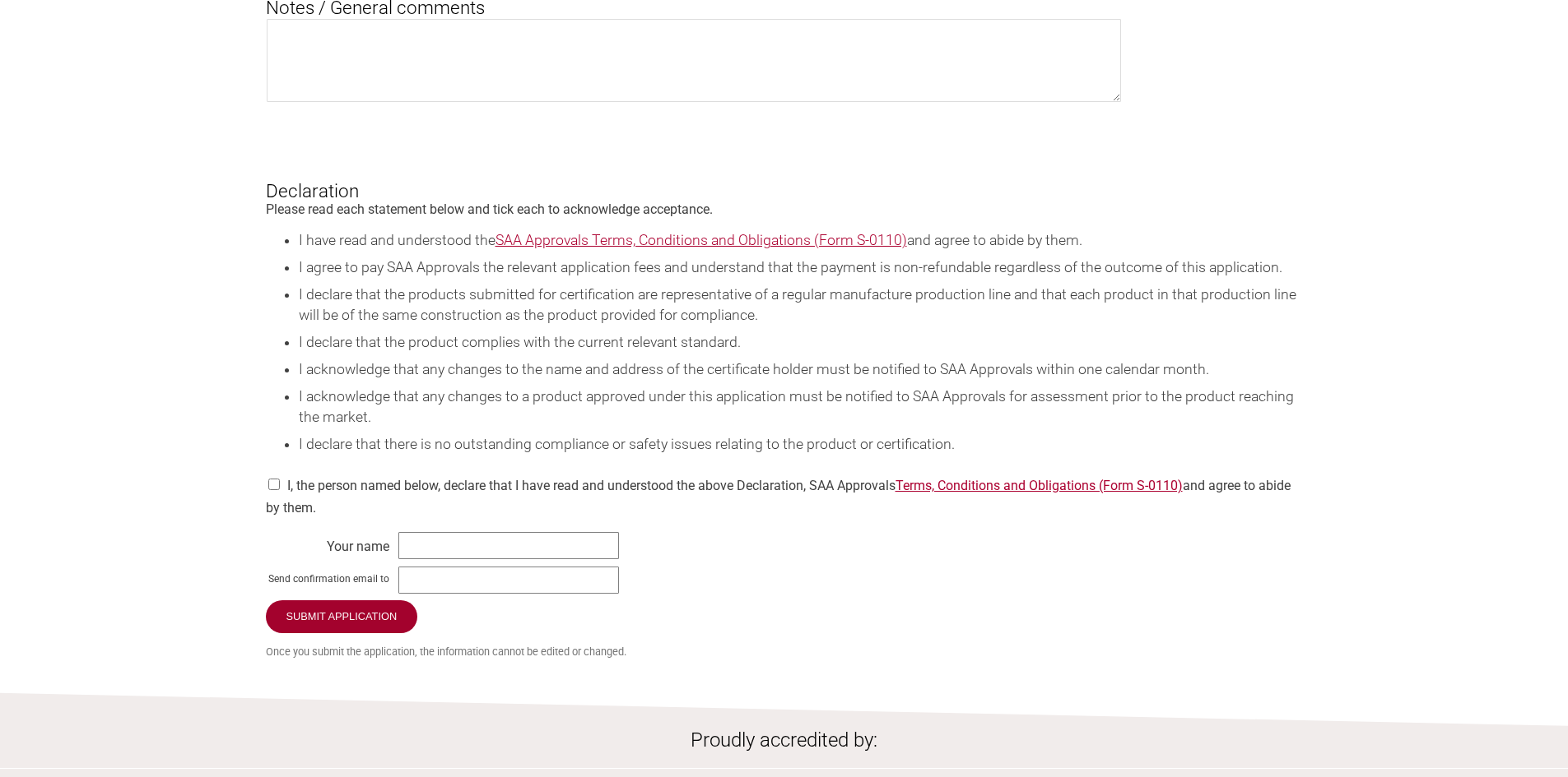
scroll to position [2139, 0]
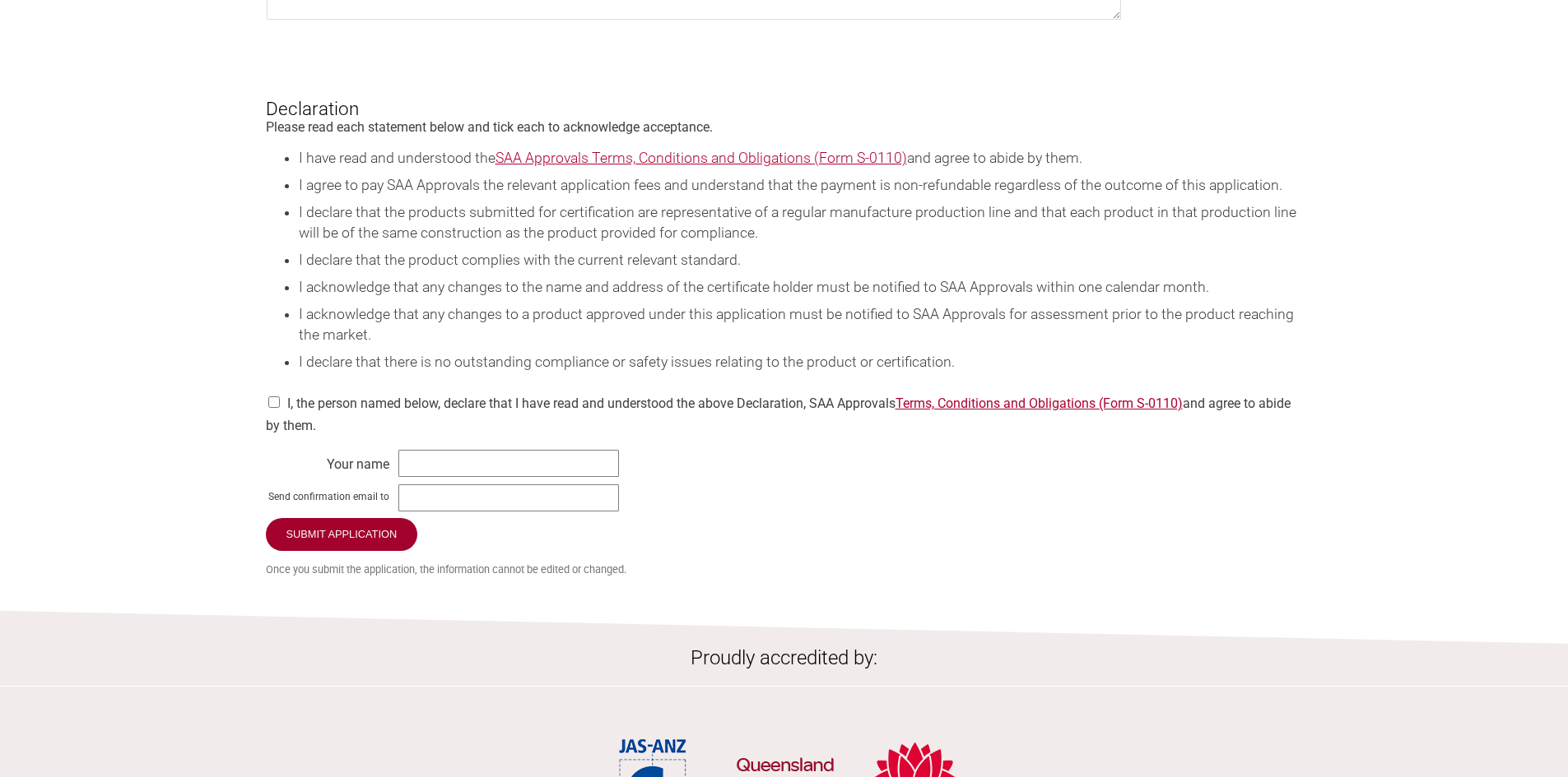
click at [270, 408] on input "checkbox" at bounding box center [274, 402] width 16 height 12
checkbox input "true"
click at [482, 478] on input "text" at bounding box center [509, 463] width 221 height 27
type input "[PERSON_NAME]"
click at [443, 511] on input "text" at bounding box center [509, 498] width 221 height 27
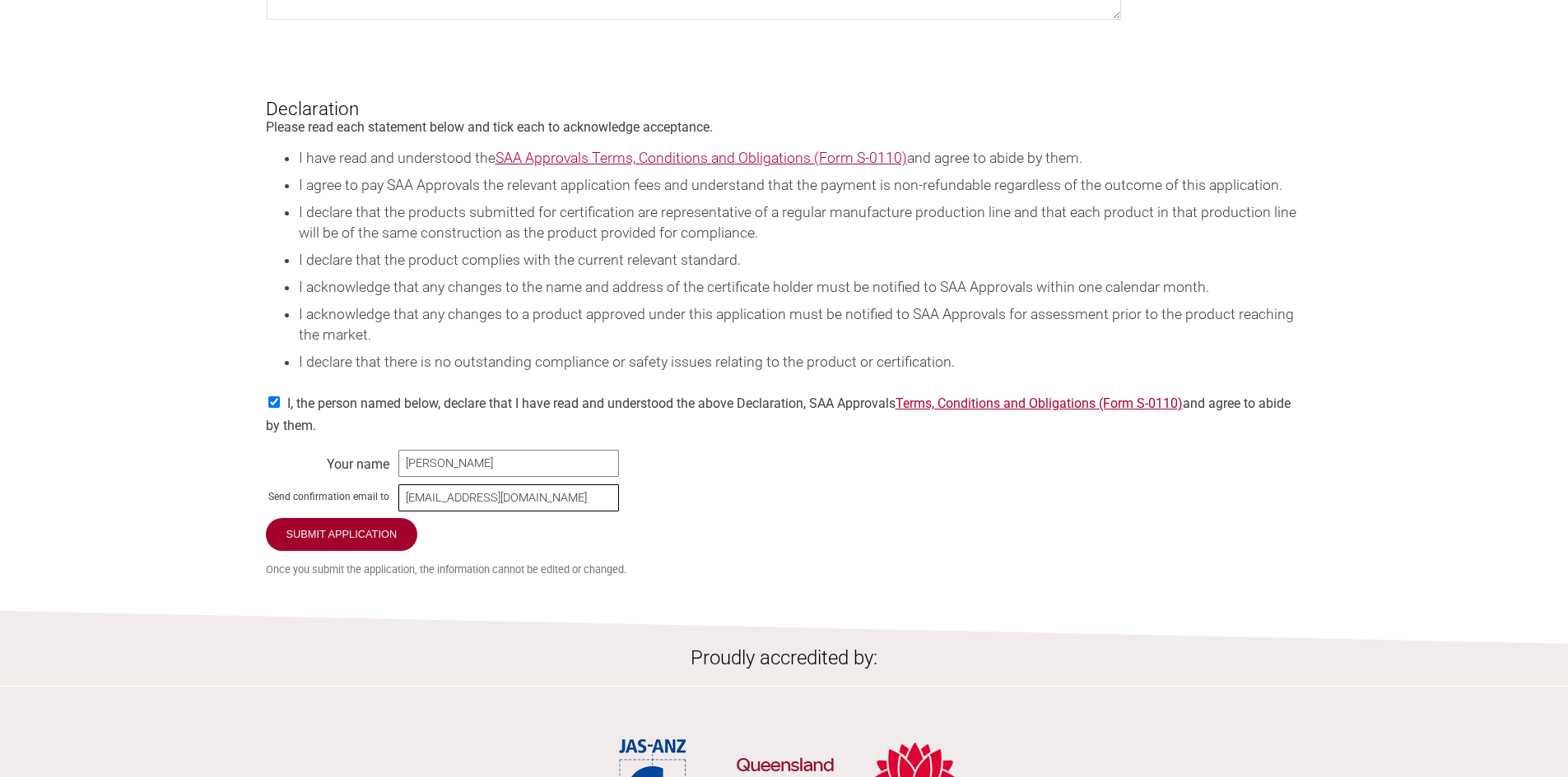
click at [438, 511] on input "complaince@evolt.com.au" at bounding box center [509, 498] width 221 height 27
type input "[EMAIL_ADDRESS][DOMAIN_NAME]"
click at [326, 553] on input "Submit Application" at bounding box center [343, 535] width 154 height 35
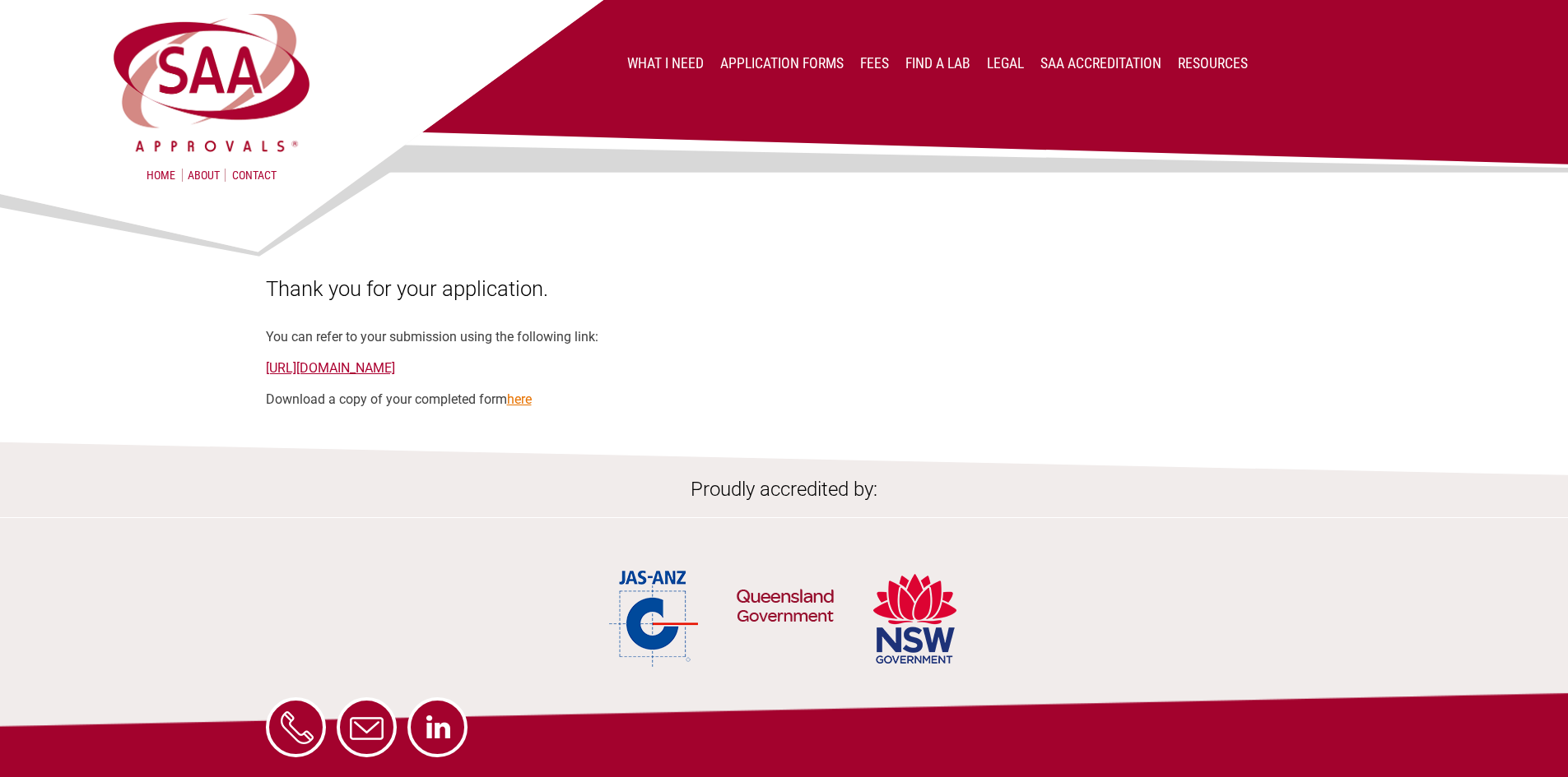
click at [522, 399] on link "here" at bounding box center [519, 400] width 25 height 15
